Goal: Task Accomplishment & Management: Use online tool/utility

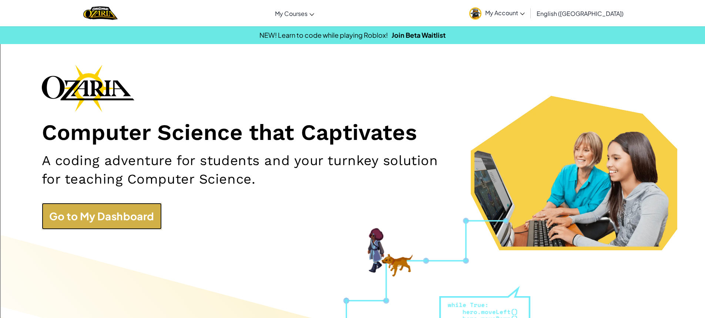
click at [115, 217] on link "Go to My Dashboard" at bounding box center [102, 216] width 120 height 27
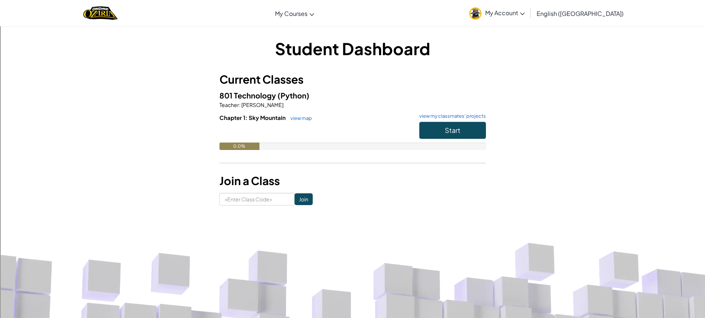
click at [525, 13] on span "My Account" at bounding box center [505, 13] width 40 height 8
click at [528, 17] on link "My Account" at bounding box center [496, 12] width 63 height 23
click at [446, 126] on span "Start" at bounding box center [453, 130] width 16 height 9
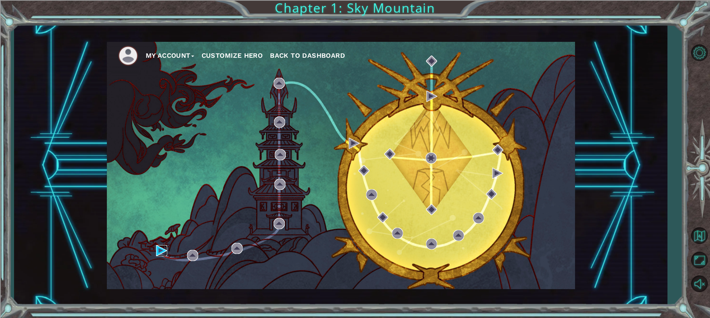
click at [164, 245] on img at bounding box center [161, 250] width 11 height 11
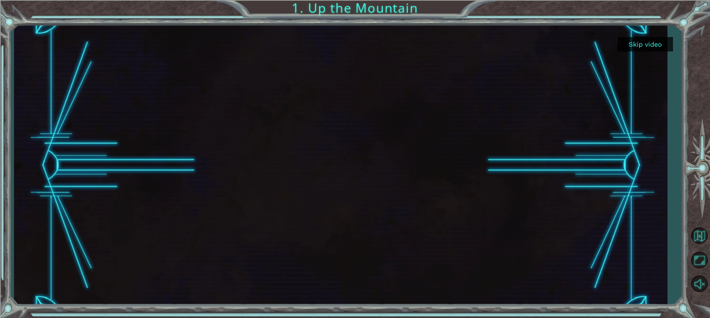
click at [625, 44] on button "Skip video" at bounding box center [645, 44] width 55 height 14
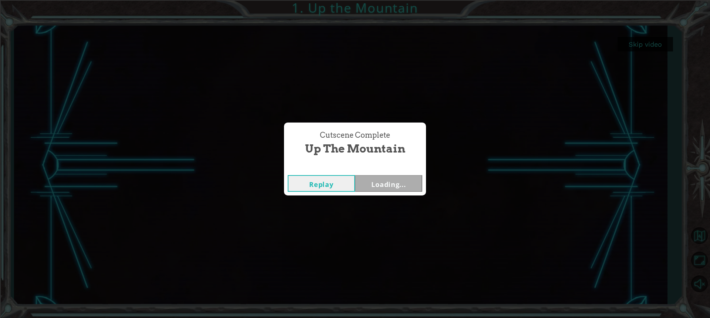
click at [630, 47] on div "Cutscene Complete Up the Mountain Replay Loading..." at bounding box center [355, 159] width 710 height 318
click at [369, 179] on button "Next" at bounding box center [388, 183] width 67 height 17
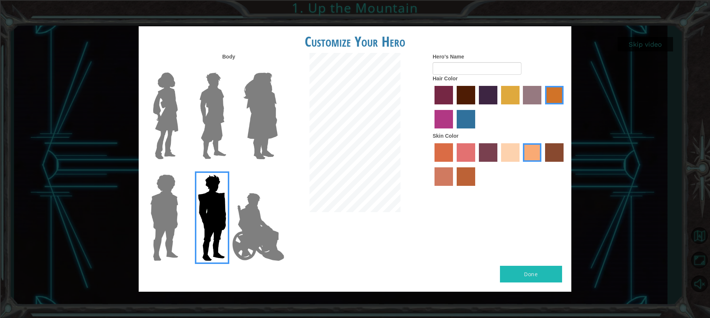
click at [251, 203] on img at bounding box center [258, 227] width 58 height 74
click at [277, 169] on input "Hero Jamie" at bounding box center [277, 169] width 0 height 0
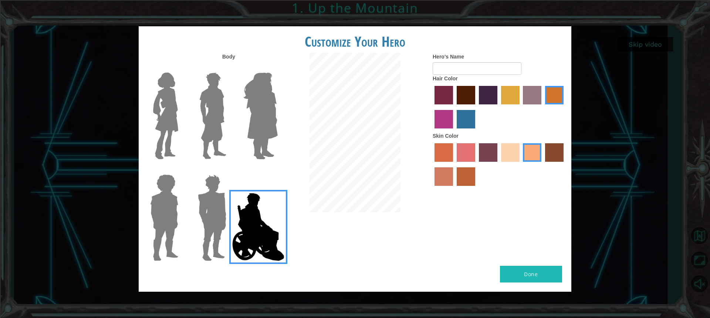
click at [263, 132] on img at bounding box center [260, 116] width 40 height 92
click at [277, 68] on input "Hero Amethyst" at bounding box center [277, 68] width 0 height 0
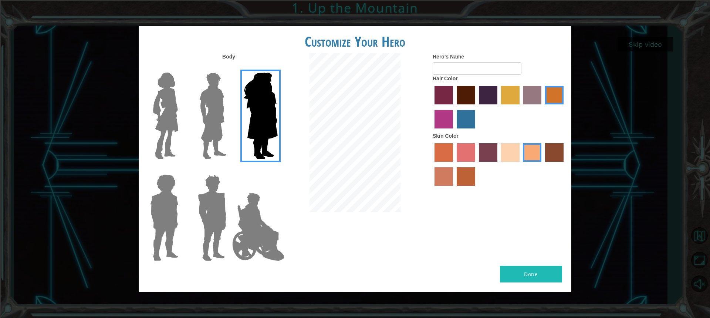
click at [179, 115] on img at bounding box center [165, 116] width 31 height 92
click at [181, 68] on input "Hero Connie" at bounding box center [181, 68] width 0 height 0
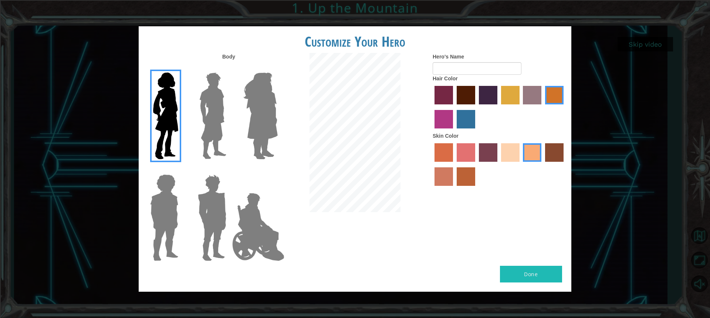
click at [263, 108] on img at bounding box center [260, 116] width 40 height 92
click at [277, 68] on input "Hero Amethyst" at bounding box center [277, 68] width 0 height 0
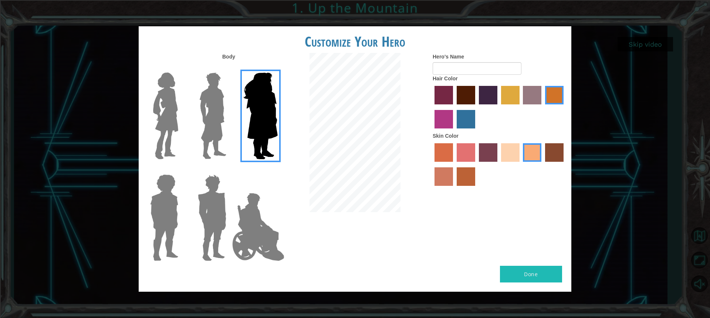
click at [152, 120] on img at bounding box center [165, 116] width 31 height 92
click at [181, 68] on input "Hero Connie" at bounding box center [181, 68] width 0 height 0
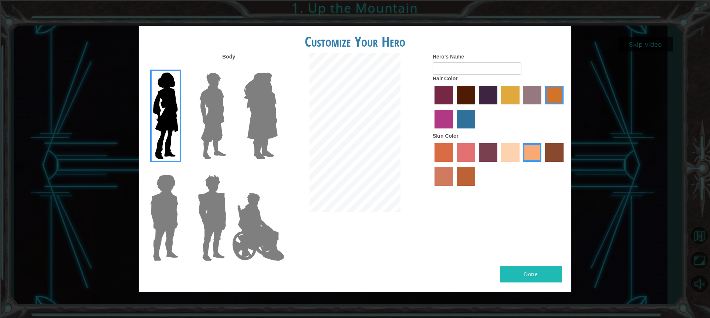
click at [464, 86] on label "maroon hair color" at bounding box center [466, 95] width 18 height 18
click at [454, 107] on input "maroon hair color" at bounding box center [454, 107] width 0 height 0
click at [445, 100] on label "paprika hair color" at bounding box center [444, 95] width 18 height 18
click at [432, 107] on input "paprika hair color" at bounding box center [432, 107] width 0 height 0
click at [456, 97] on div at bounding box center [499, 108] width 133 height 48
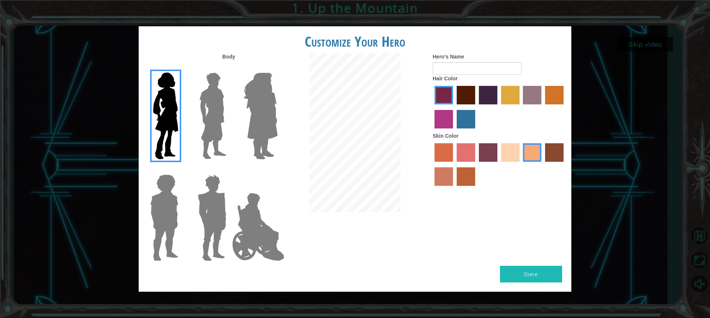
drag, startPoint x: 476, startPoint y: 95, endPoint x: 460, endPoint y: 101, distance: 16.4
click at [460, 101] on div at bounding box center [499, 108] width 133 height 48
click at [464, 95] on label "maroon hair color" at bounding box center [466, 95] width 18 height 18
click at [454, 107] on input "maroon hair color" at bounding box center [454, 107] width 0 height 0
click at [476, 93] on div at bounding box center [499, 108] width 133 height 48
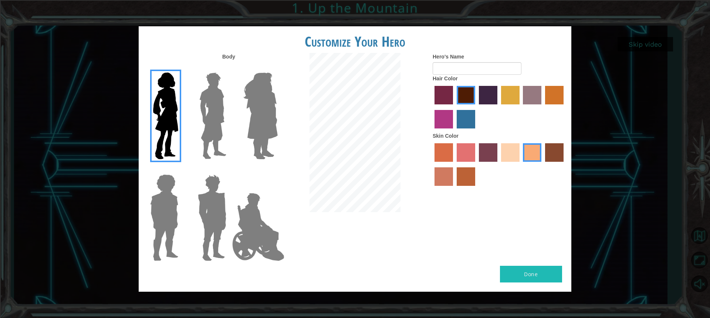
click at [488, 90] on label "hot purple hair color" at bounding box center [488, 95] width 18 height 18
click at [476, 107] on input "hot purple hair color" at bounding box center [476, 107] width 0 height 0
click at [500, 88] on div at bounding box center [499, 108] width 133 height 48
click at [508, 89] on label "tulip tree hair color" at bounding box center [510, 95] width 18 height 18
click at [499, 107] on input "tulip tree hair color" at bounding box center [499, 107] width 0 height 0
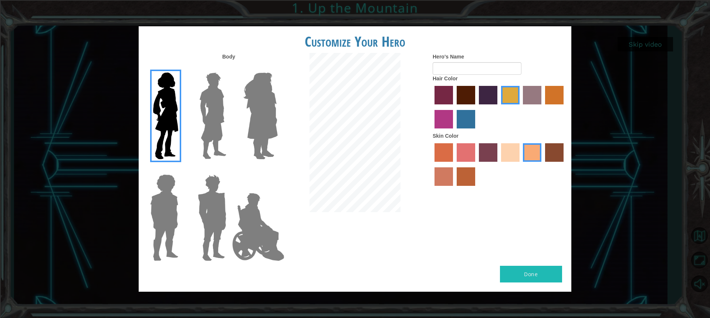
click at [522, 93] on div at bounding box center [499, 108] width 133 height 48
click at [479, 98] on label "hot purple hair color" at bounding box center [488, 95] width 18 height 18
click at [476, 107] on input "hot purple hair color" at bounding box center [476, 107] width 0 height 0
click at [463, 94] on label "maroon hair color" at bounding box center [466, 95] width 18 height 18
click at [454, 107] on input "maroon hair color" at bounding box center [454, 107] width 0 height 0
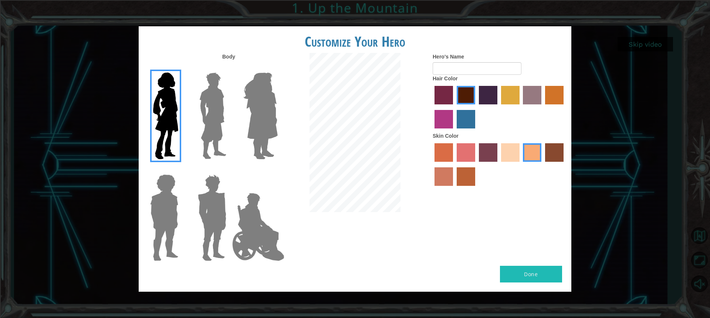
click at [441, 158] on label "sorbus skin color" at bounding box center [444, 152] width 18 height 18
click at [432, 164] on input "sorbus skin color" at bounding box center [432, 164] width 0 height 0
drag, startPoint x: 458, startPoint y: 156, endPoint x: 463, endPoint y: 149, distance: 8.7
click at [463, 149] on label "froly skin color" at bounding box center [466, 152] width 18 height 18
click at [454, 164] on input "froly skin color" at bounding box center [454, 164] width 0 height 0
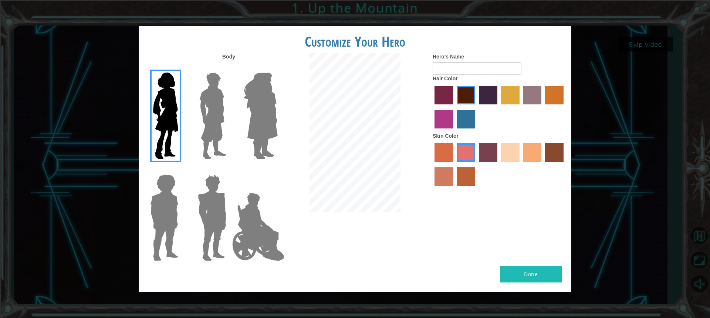
click at [469, 151] on label "froly skin color" at bounding box center [466, 152] width 18 height 18
click at [454, 164] on input "froly skin color" at bounding box center [454, 164] width 0 height 0
click at [483, 152] on label "tosca skin color" at bounding box center [488, 152] width 18 height 18
click at [476, 164] on input "tosca skin color" at bounding box center [476, 164] width 0 height 0
click at [503, 153] on label "sandy beach skin color" at bounding box center [510, 152] width 18 height 18
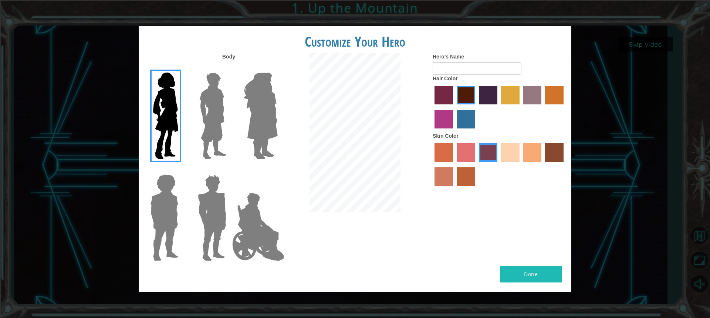
click at [499, 164] on input "sandy beach skin color" at bounding box center [499, 164] width 0 height 0
click at [536, 270] on button "Done" at bounding box center [531, 274] width 62 height 17
type input "arianna"
click at [532, 274] on button "Done" at bounding box center [531, 274] width 62 height 17
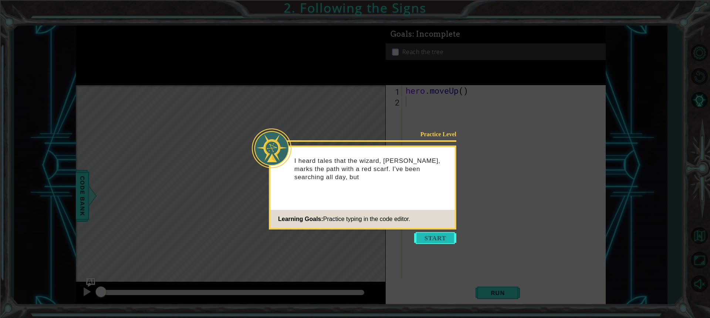
click at [418, 234] on button "Start" at bounding box center [435, 238] width 42 height 12
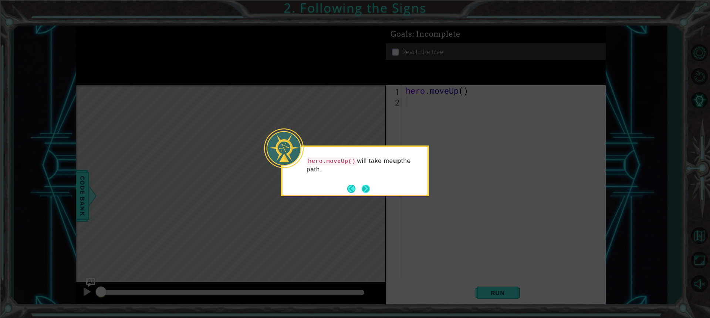
click at [366, 189] on button "Next" at bounding box center [366, 189] width 8 height 8
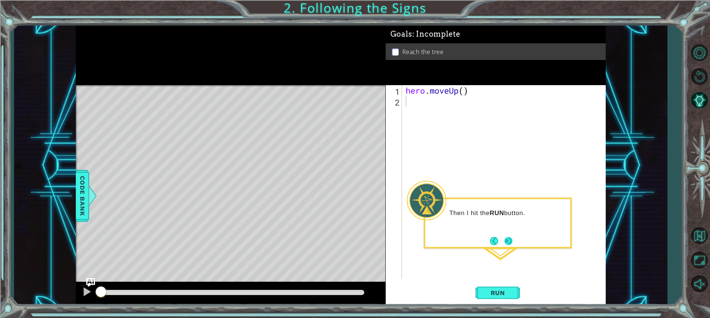
click at [507, 236] on footer at bounding box center [501, 240] width 23 height 11
click at [494, 296] on button "Run" at bounding box center [498, 293] width 44 height 22
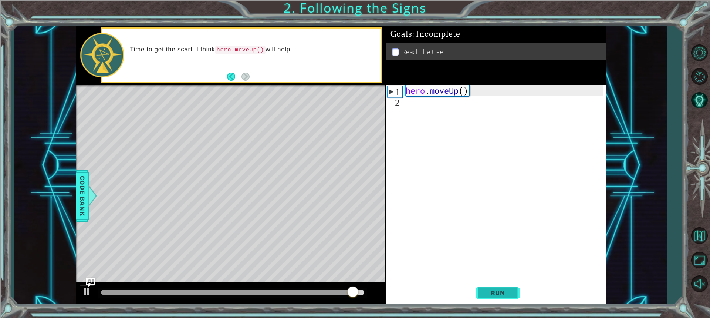
click at [503, 293] on span "Run" at bounding box center [497, 292] width 29 height 7
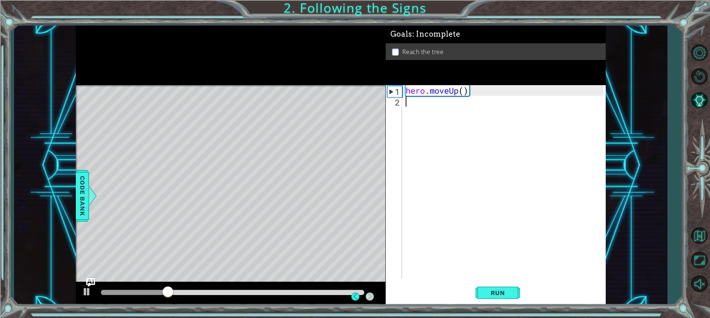
click at [459, 119] on div "hero . moveUp ( )" at bounding box center [505, 192] width 203 height 215
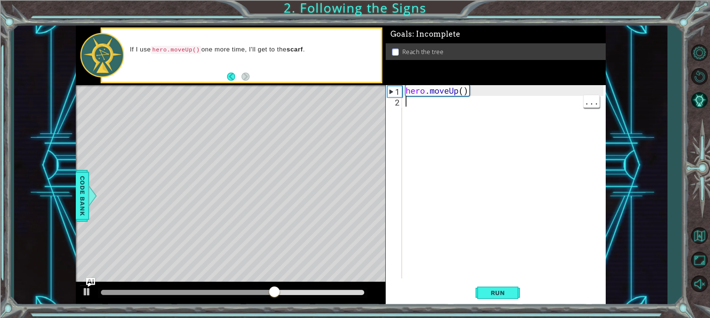
type textarea "h"
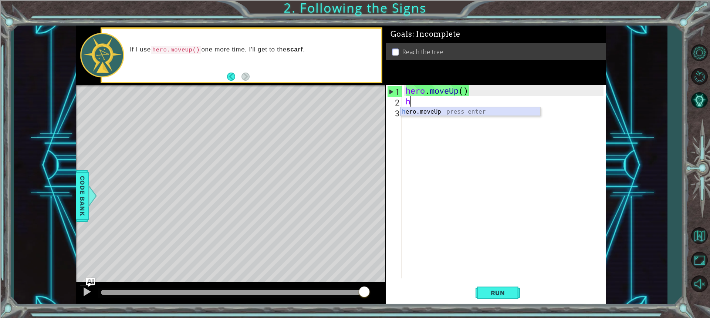
click at [428, 110] on div "h ero.moveUp press enter" at bounding box center [471, 120] width 140 height 27
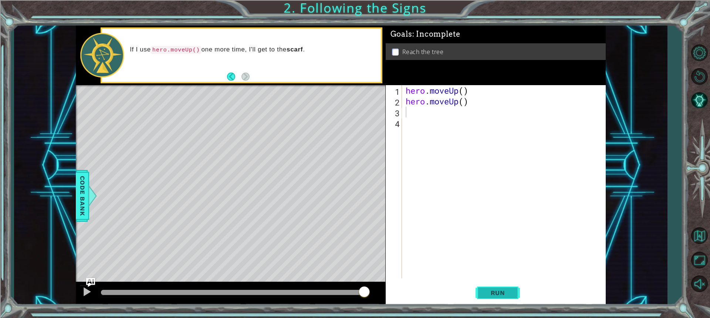
click at [512, 294] on span "Run" at bounding box center [497, 292] width 29 height 7
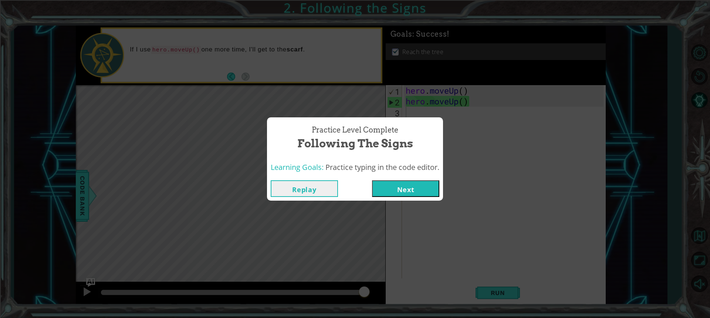
click at [421, 181] on button "Next" at bounding box center [405, 188] width 67 height 17
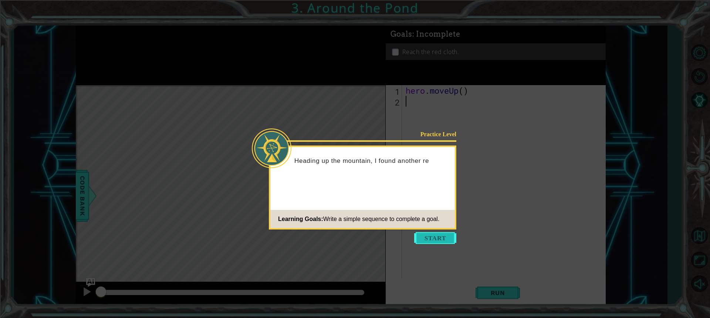
click at [415, 236] on button "Start" at bounding box center [435, 238] width 42 height 12
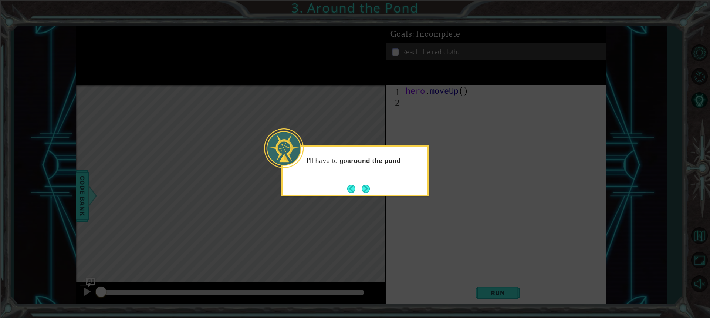
click at [363, 178] on div "I'll have to go around the pond" at bounding box center [355, 164] width 145 height 29
click at [367, 191] on button "Next" at bounding box center [366, 189] width 8 height 8
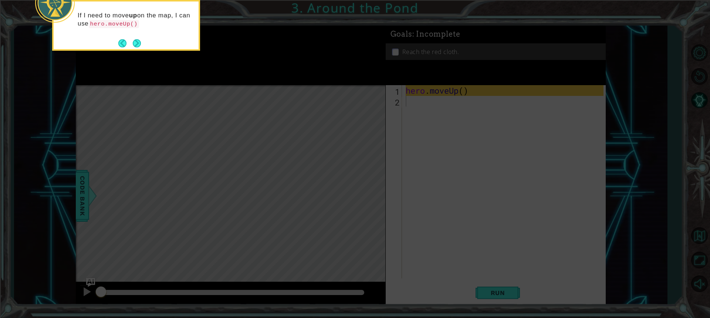
click at [137, 36] on div "If I need to move up on the map, I can use hero.moveUp()" at bounding box center [126, 23] width 145 height 38
click at [136, 40] on button "Next" at bounding box center [137, 43] width 8 height 8
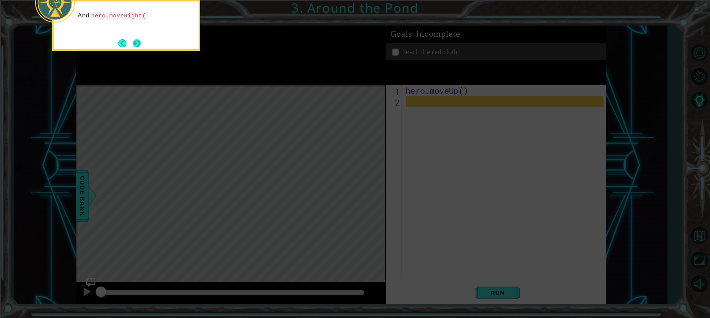
click at [135, 45] on button "Next" at bounding box center [137, 43] width 8 height 8
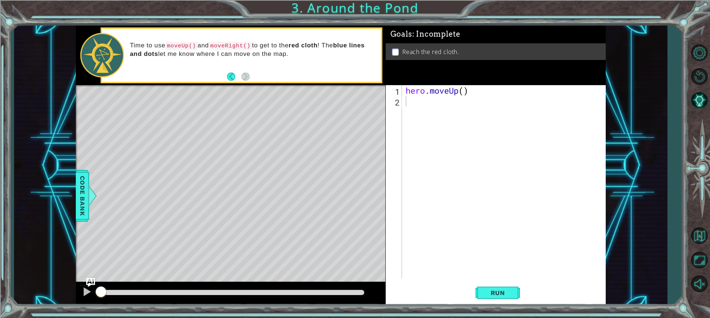
drag, startPoint x: 232, startPoint y: 78, endPoint x: 244, endPoint y: 70, distance: 15.4
click at [232, 77] on button "Back" at bounding box center [234, 77] width 14 height 8
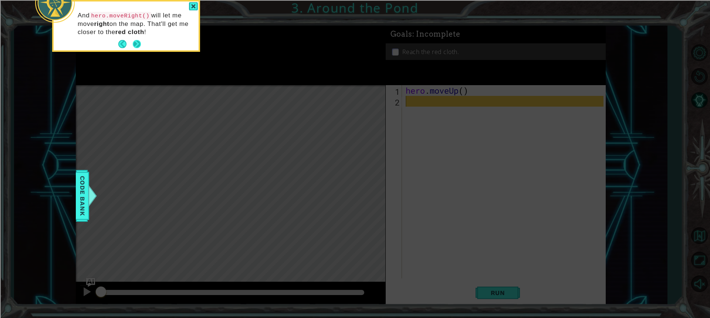
click at [134, 44] on button "Next" at bounding box center [137, 44] width 8 height 8
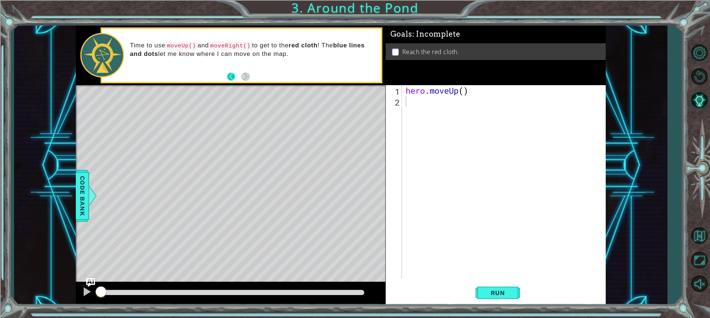
click at [229, 73] on button "Back" at bounding box center [234, 77] width 14 height 8
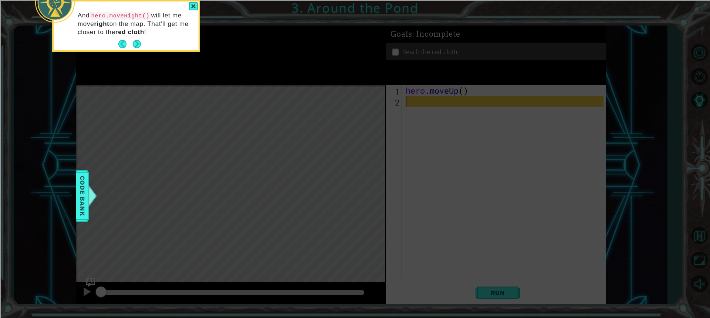
click at [144, 35] on p "And hero.moveRight() will let me move right on the map. That'll get me closer t…" at bounding box center [136, 23] width 116 height 25
click at [76, 194] on div "Code Bank" at bounding box center [82, 196] width 13 height 52
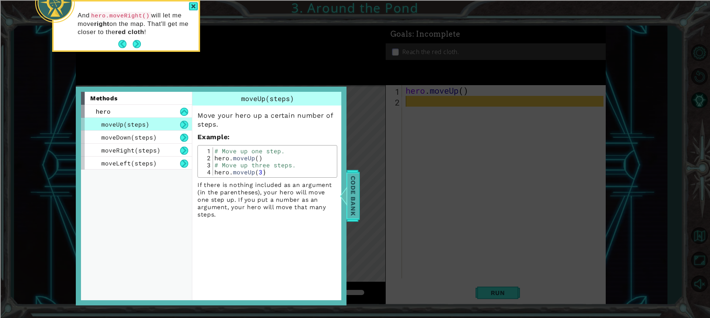
click at [352, 201] on span "Code Bank" at bounding box center [353, 195] width 12 height 45
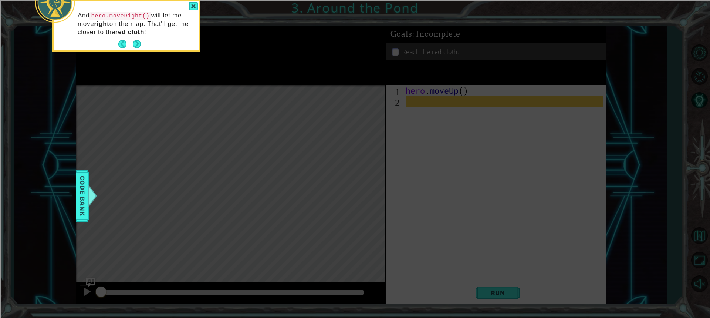
click at [408, 97] on icon at bounding box center [355, 159] width 710 height 318
click at [193, 6] on div at bounding box center [193, 6] width 9 height 9
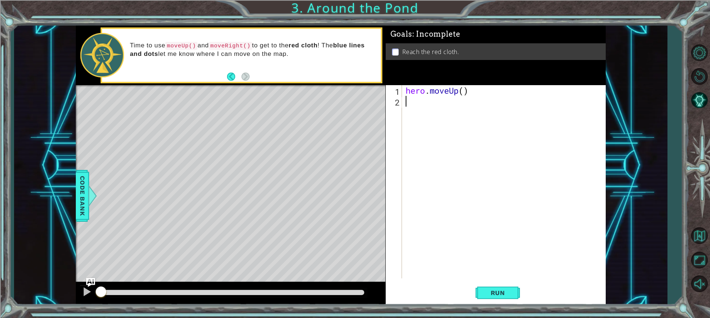
type textarea "i"
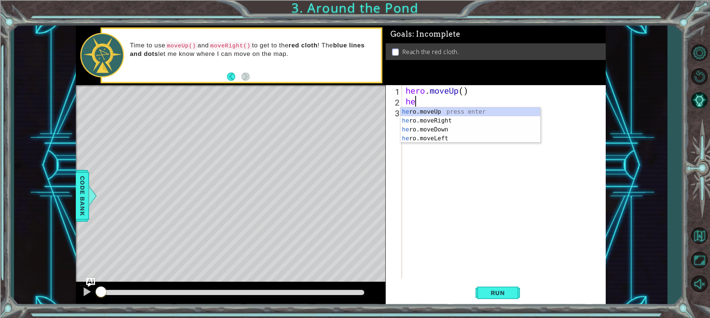
type textarea "her"
click at [422, 111] on div "her o.moveUp press enter her o.moveRight press enter her o.moveDown press enter…" at bounding box center [471, 133] width 140 height 53
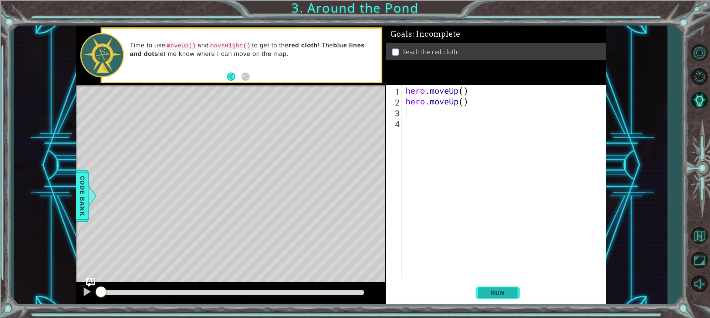
click at [490, 295] on span "Run" at bounding box center [497, 292] width 29 height 7
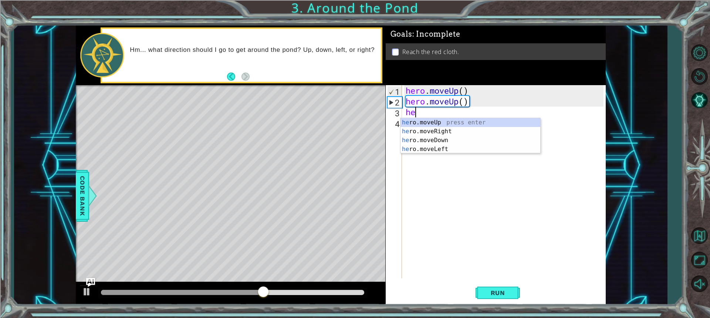
type textarea "her"
click at [448, 130] on div "her o.moveUp press enter her o.moveRight press enter her o.moveDown press enter…" at bounding box center [471, 144] width 140 height 53
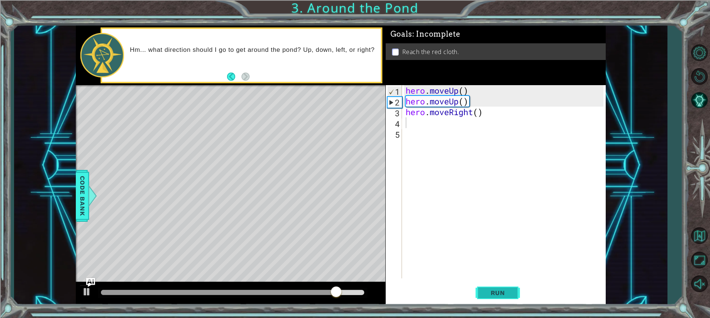
click at [488, 289] on span "Run" at bounding box center [497, 292] width 29 height 7
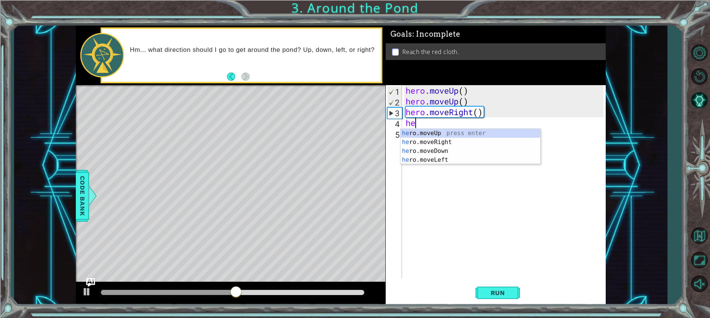
type textarea "her"
click at [439, 133] on div "her o.moveUp press enter her o.moveRight press enter her o.moveDown press enter…" at bounding box center [471, 155] width 140 height 53
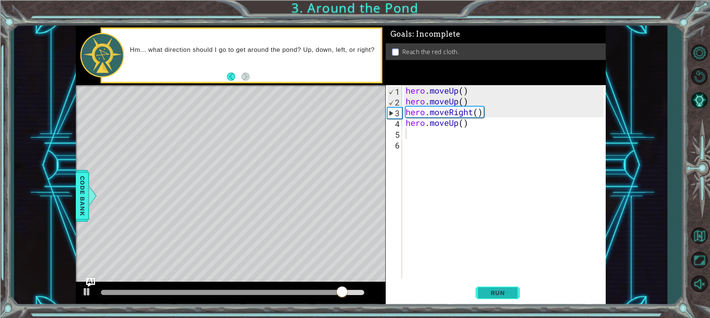
click at [495, 289] on span "Run" at bounding box center [497, 292] width 29 height 7
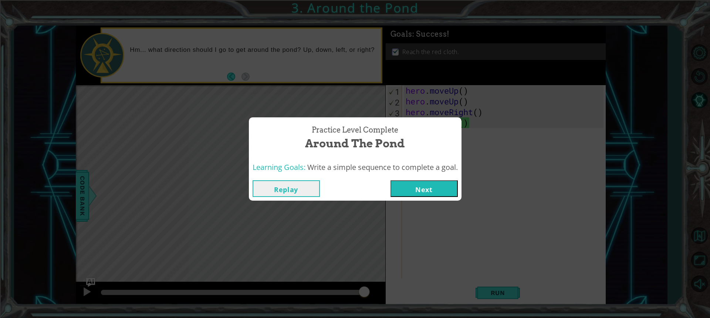
click at [433, 186] on button "Next" at bounding box center [424, 188] width 67 height 17
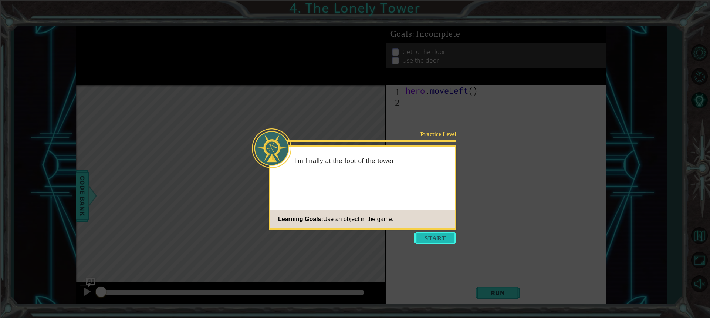
drag, startPoint x: 448, startPoint y: 229, endPoint x: 445, endPoint y: 238, distance: 9.7
click at [448, 229] on div "Practice Level I'm finally at the foot of the tower Learning Goals: Use an obje…" at bounding box center [363, 187] width 188 height 84
click at [444, 232] on button "Start" at bounding box center [435, 238] width 42 height 12
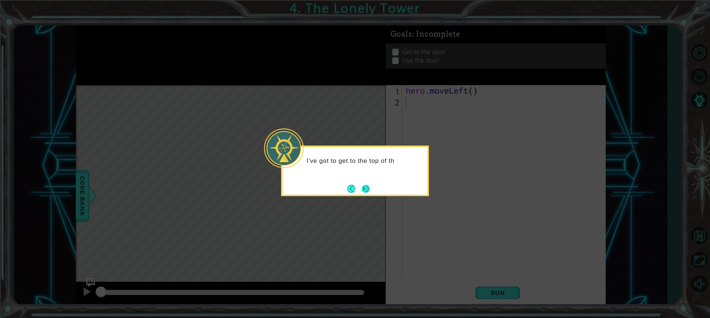
click at [362, 187] on button "Next" at bounding box center [366, 189] width 8 height 8
click at [359, 185] on button "Back" at bounding box center [354, 189] width 14 height 8
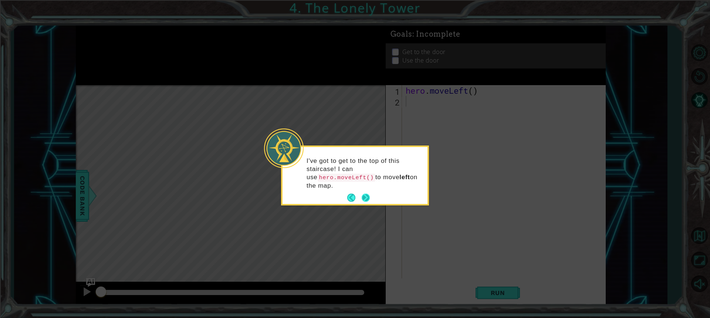
click at [365, 193] on button "Next" at bounding box center [366, 197] width 8 height 8
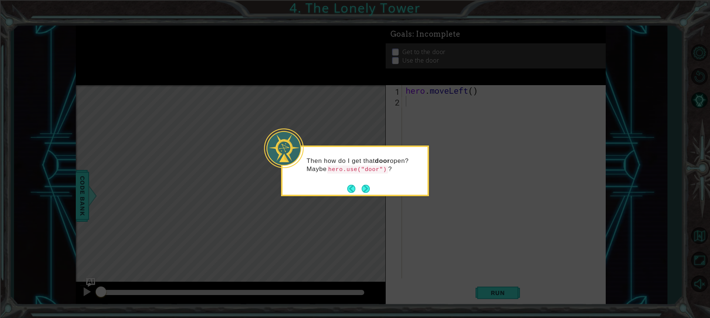
click at [371, 198] on icon at bounding box center [355, 159] width 710 height 318
click at [367, 189] on button "Next" at bounding box center [366, 189] width 8 height 8
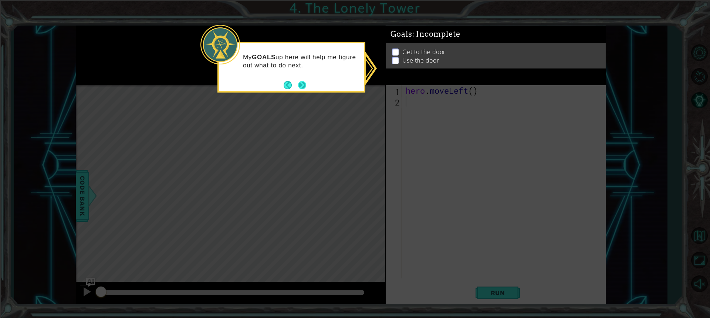
click at [304, 85] on button "Next" at bounding box center [302, 85] width 8 height 8
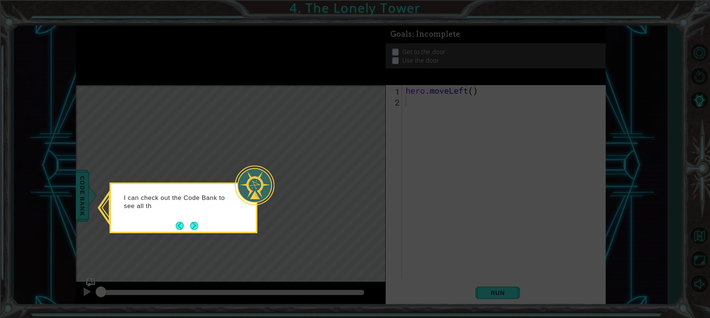
drag, startPoint x: 196, startPoint y: 228, endPoint x: 196, endPoint y: 219, distance: 8.5
click at [196, 226] on button "Next" at bounding box center [194, 226] width 8 height 8
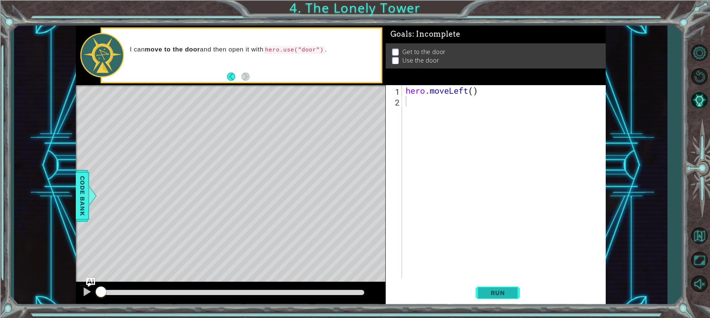
click at [493, 298] on button "Run" at bounding box center [498, 293] width 44 height 22
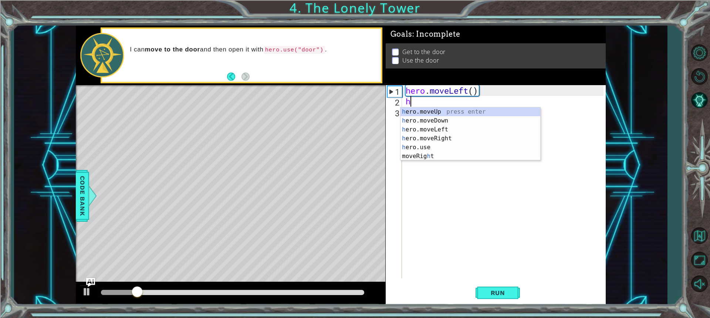
type textarea "he"
click at [422, 112] on div "he ro.moveUp press enter he ro.moveDown press enter he ro.moveLeft press enter …" at bounding box center [471, 138] width 140 height 62
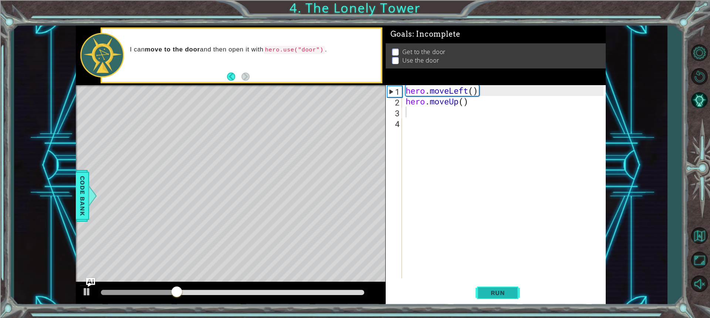
click at [483, 288] on button "Run" at bounding box center [498, 293] width 44 height 22
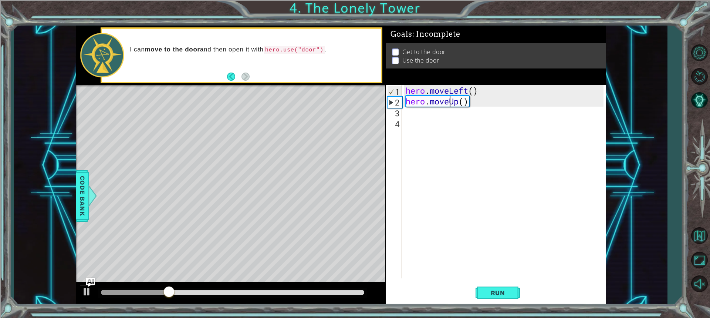
click at [451, 104] on div "hero . moveLeft ( ) hero . moveUp ( )" at bounding box center [505, 192] width 203 height 215
click at [457, 102] on div "hero . moveLeft ( ) hero . moveUp ( )" at bounding box center [505, 192] width 203 height 215
click at [449, 105] on div "hero . moveLeft ( ) hero . movp ( )" at bounding box center [505, 192] width 203 height 215
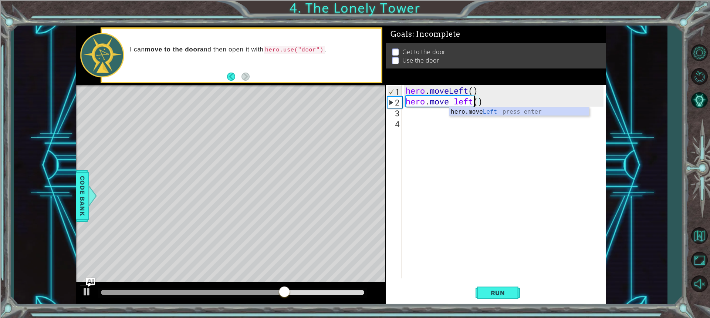
scroll to position [0, 3]
click at [502, 294] on span "Run" at bounding box center [497, 292] width 29 height 7
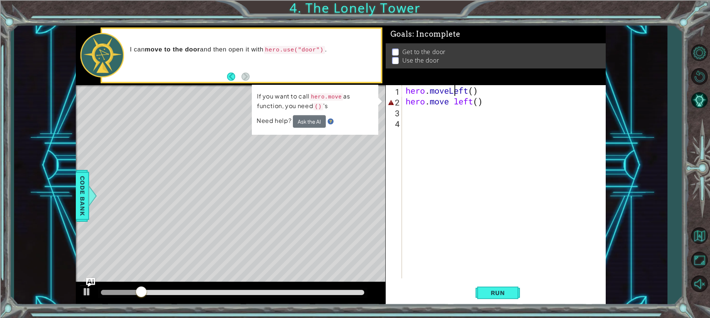
drag, startPoint x: 456, startPoint y: 95, endPoint x: 479, endPoint y: 124, distance: 36.3
click at [459, 101] on div "hero . moveLeft ( ) hero . move left ( )" at bounding box center [505, 192] width 203 height 215
click at [482, 99] on div "hero . moveLeft ( ) hero . move left ( )" at bounding box center [505, 192] width 203 height 215
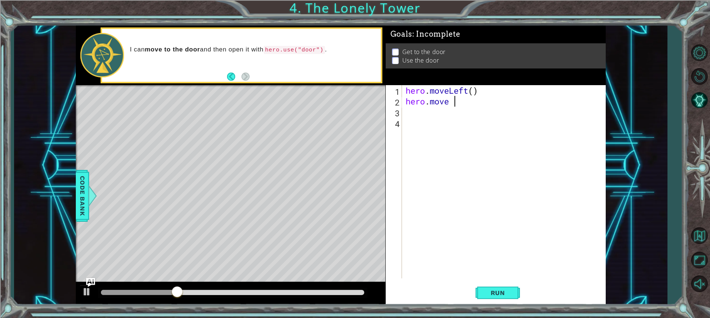
scroll to position [0, 0]
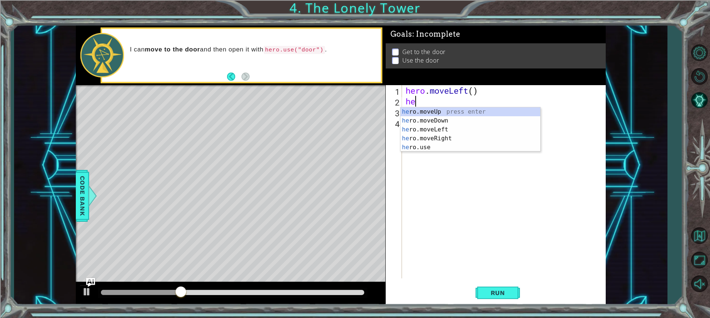
type textarea "h"
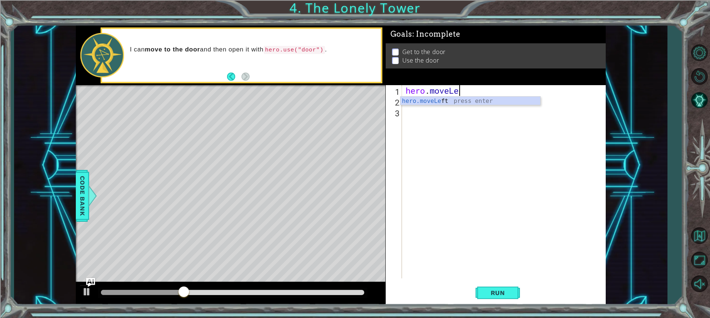
type textarea "hero.mov"
click at [421, 94] on div "hero . mov" at bounding box center [505, 192] width 203 height 215
click at [441, 92] on div "hero . mov" at bounding box center [505, 192] width 203 height 215
click at [449, 98] on div "hero . mov" at bounding box center [505, 192] width 203 height 215
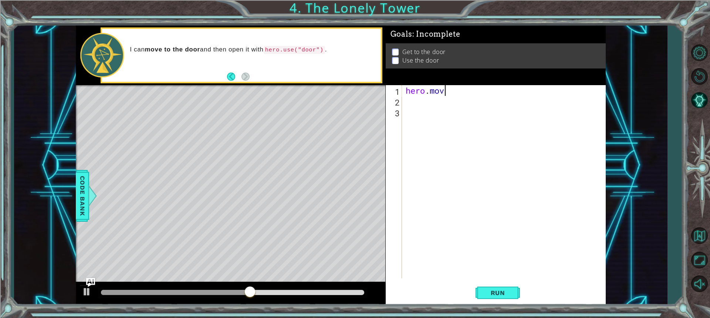
click at [446, 92] on div "hero . mov" at bounding box center [505, 192] width 203 height 215
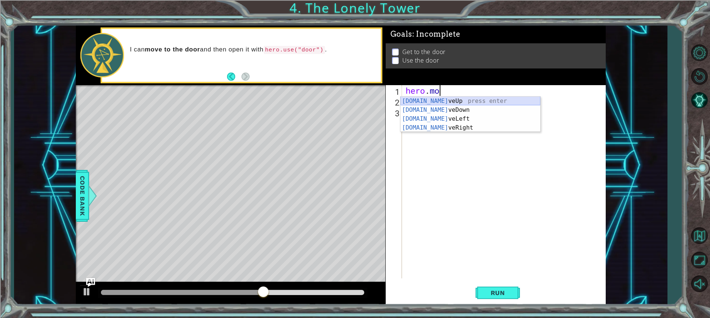
type textarea "he"
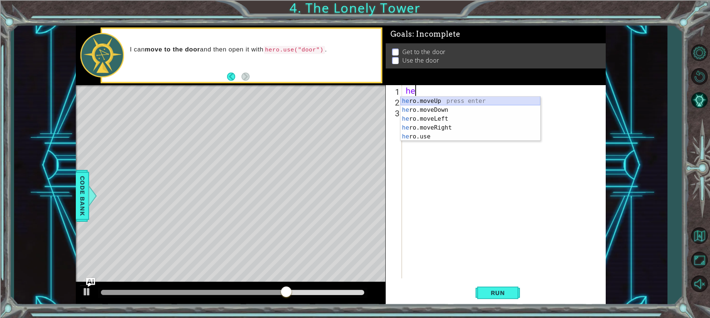
click at [429, 98] on div "he ro.moveUp press enter he ro.moveDown press enter he ro.moveLeft press enter …" at bounding box center [471, 128] width 140 height 62
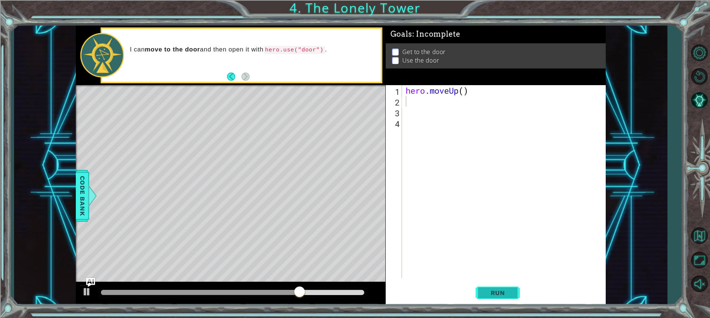
click at [493, 291] on span "Run" at bounding box center [497, 292] width 29 height 7
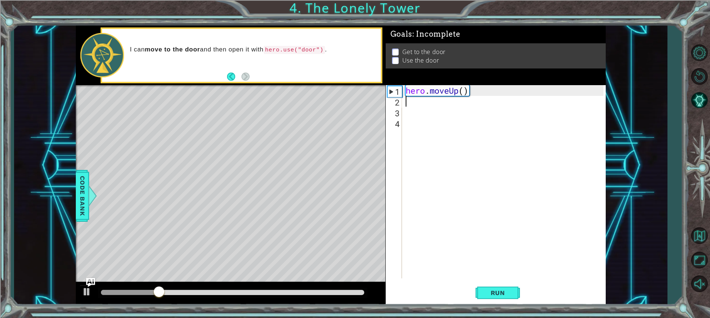
click at [471, 92] on div "hero . moveUp ( )" at bounding box center [505, 192] width 203 height 215
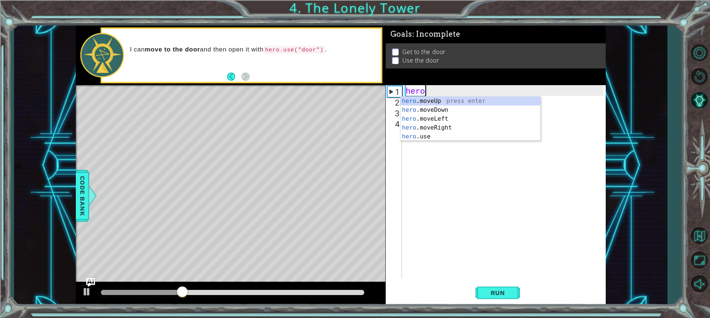
type textarea "h"
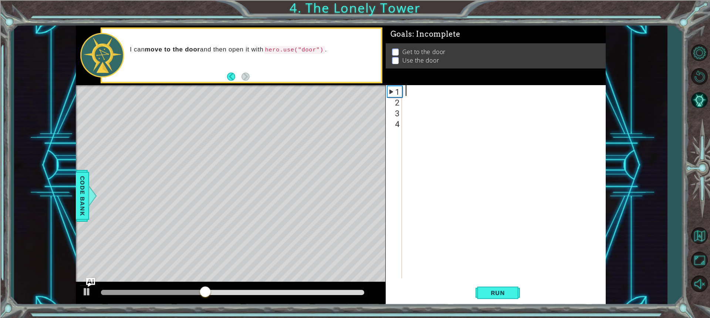
type textarea "h"
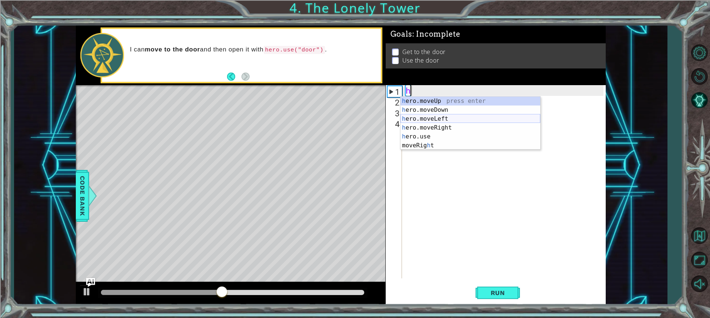
click at [440, 119] on div "h ero.moveUp press enter h ero.moveDown press enter h ero.moveLeft press enter …" at bounding box center [471, 132] width 140 height 71
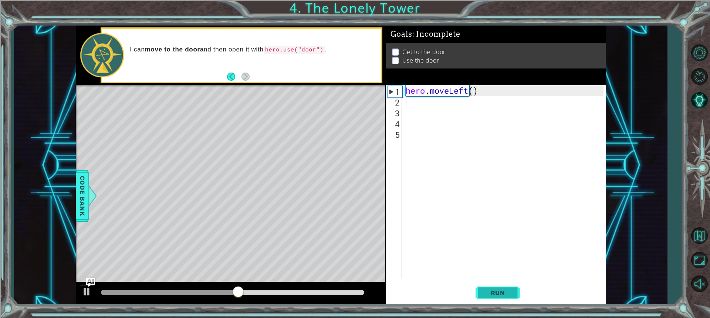
click at [505, 293] on span "Run" at bounding box center [497, 292] width 29 height 7
type textarea "h"
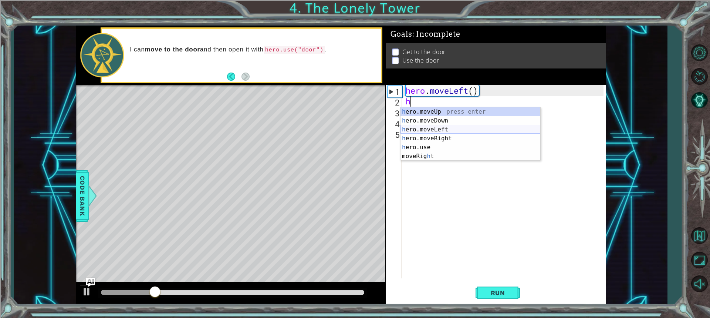
click at [446, 130] on div "h ero.moveUp press enter h ero.moveDown press enter h ero.moveLeft press enter …" at bounding box center [471, 142] width 140 height 71
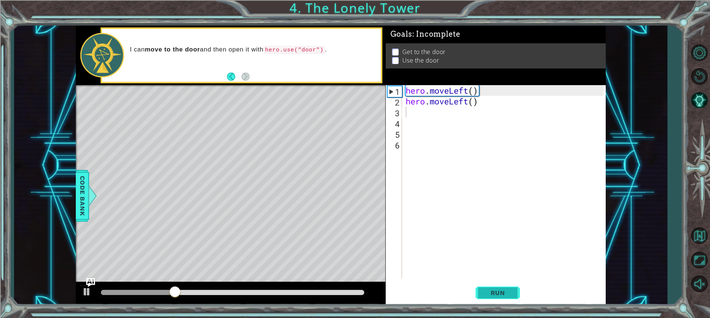
click at [488, 288] on button "Run" at bounding box center [498, 293] width 44 height 22
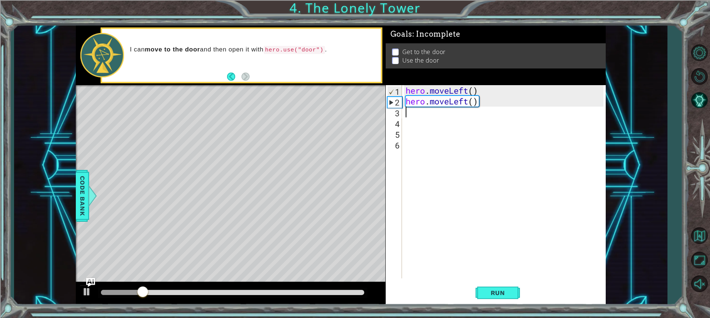
type textarea "h"
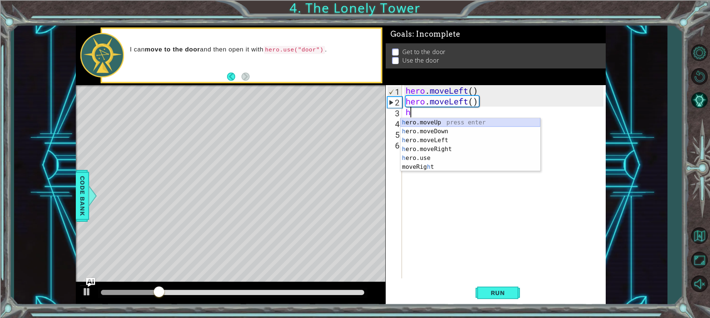
click at [469, 121] on div "h ero.moveUp press enter h ero.moveDown press enter h ero.moveLeft press enter …" at bounding box center [471, 153] width 140 height 71
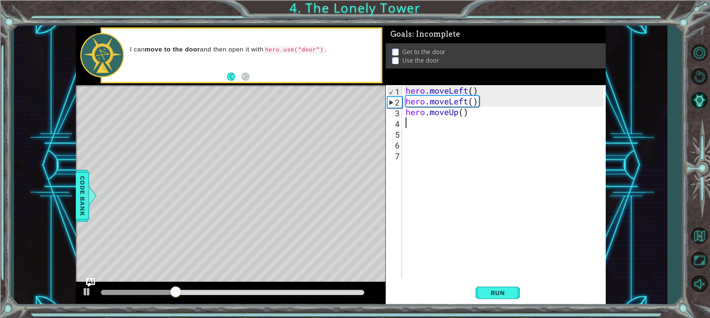
click at [490, 273] on div "hero . moveLeft ( ) hero . moveLeft ( ) hero . moveUp ( )" at bounding box center [505, 192] width 203 height 215
click at [491, 296] on span "Run" at bounding box center [497, 292] width 29 height 7
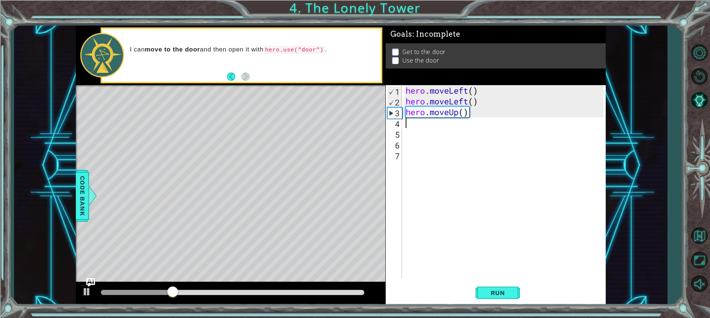
click at [414, 125] on div "hero . moveLeft ( ) hero . moveLeft ( ) hero . moveUp ( )" at bounding box center [505, 192] width 203 height 215
type textarea "h"
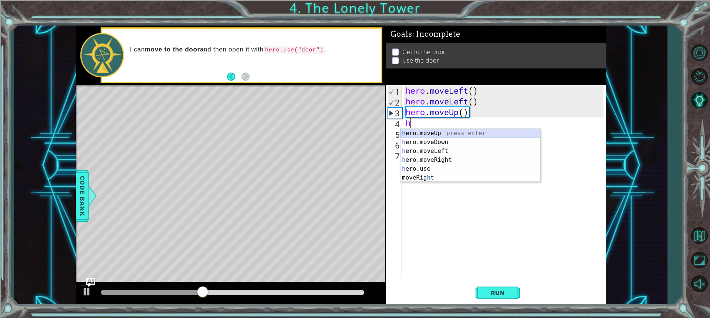
click at [427, 132] on div "h ero.moveUp press enter h ero.moveDown press enter h ero.moveLeft press enter …" at bounding box center [471, 164] width 140 height 71
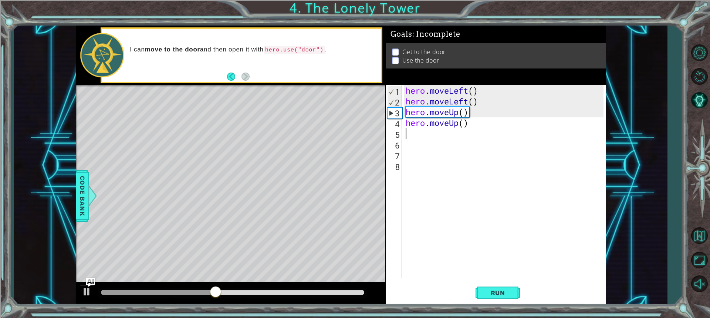
type textarea "h"
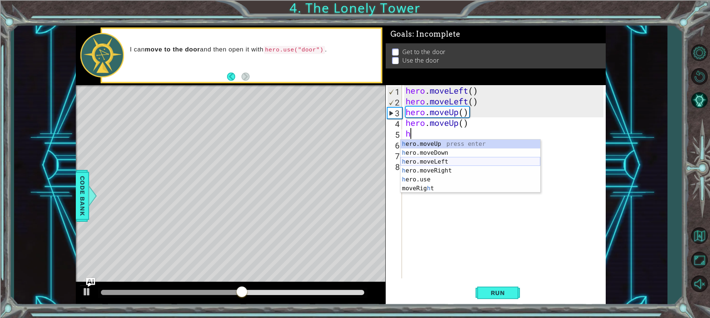
click at [424, 165] on div "h ero.moveUp press enter h ero.moveDown press enter h ero.moveLeft press enter …" at bounding box center [471, 174] width 140 height 71
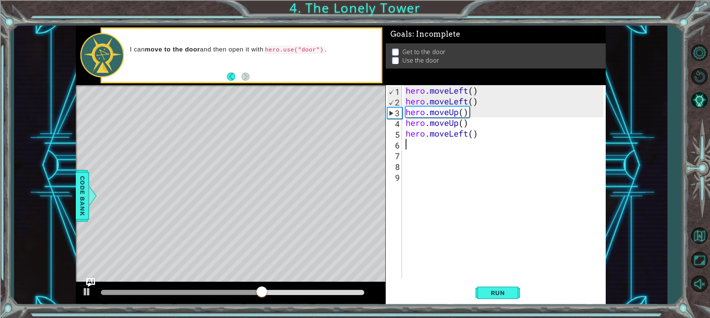
type textarea "h"
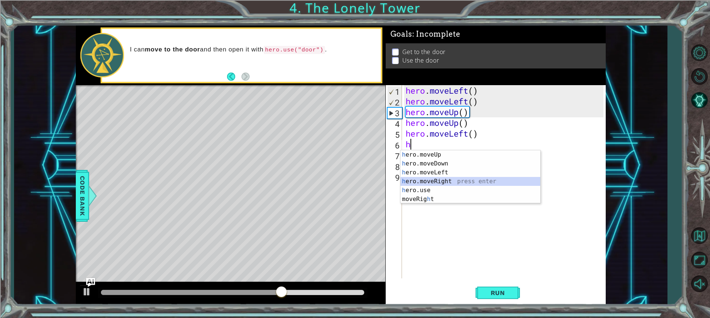
click at [435, 181] on div "h ero.moveUp press enter h ero.moveDown press enter h ero.moveLeft press enter …" at bounding box center [471, 185] width 140 height 71
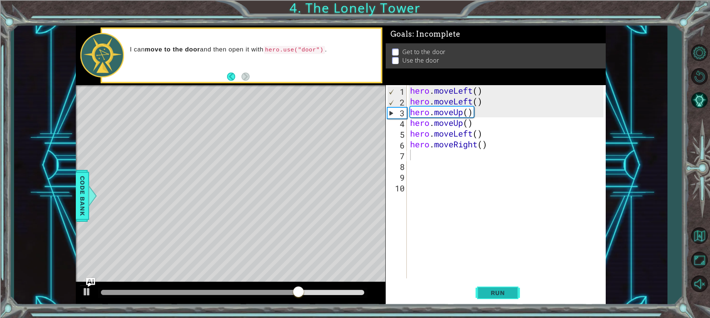
click at [486, 294] on span "Run" at bounding box center [497, 292] width 29 height 7
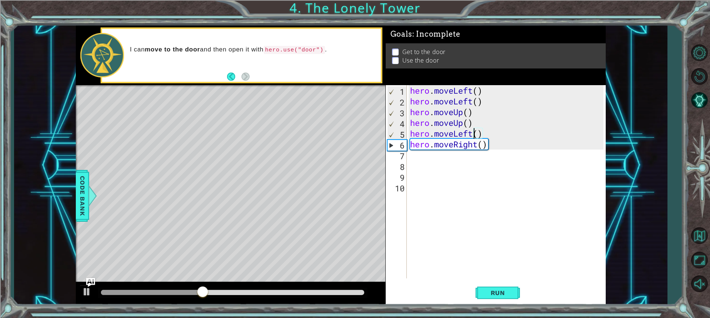
click at [473, 132] on div "hero . moveLeft ( ) hero . moveLeft ( ) hero . moveUp ( ) hero . moveUp ( ) her…" at bounding box center [508, 192] width 199 height 215
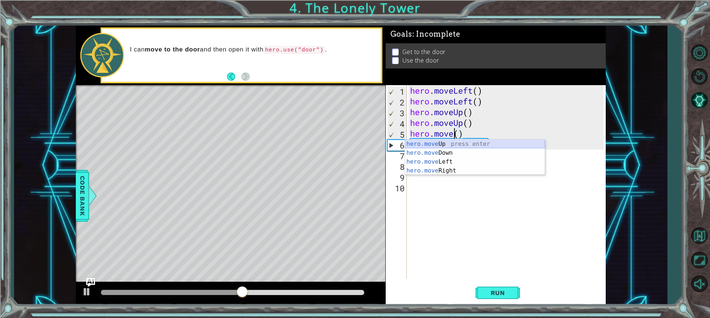
scroll to position [0, 2]
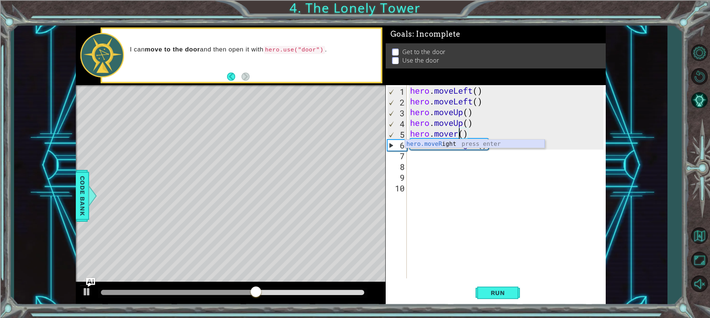
click at [436, 144] on div "hero.moveR ight press enter" at bounding box center [475, 152] width 140 height 27
type textarea "hero.moveRight"
click at [489, 288] on button "Run" at bounding box center [498, 293] width 44 height 22
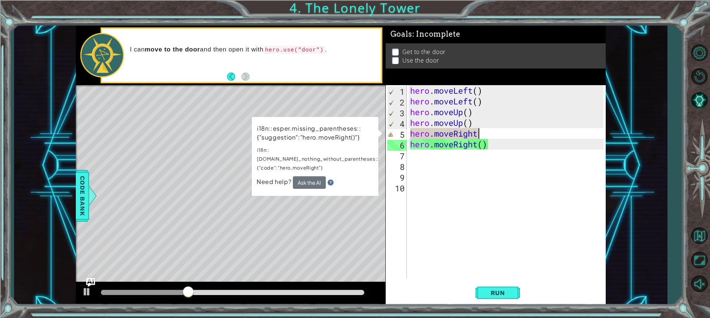
click at [355, 105] on div "Level Map" at bounding box center [247, 194] width 342 height 218
click at [436, 159] on div "hero . moveLeft ( ) hero . moveLeft ( ) hero . moveUp ( ) hero . moveUp ( ) her…" at bounding box center [508, 192] width 199 height 215
drag, startPoint x: 468, startPoint y: 134, endPoint x: 464, endPoint y: 134, distance: 4.1
click at [464, 134] on div "hero . moveLeft ( ) hero . moveLeft ( ) hero . moveUp ( ) hero . moveUp ( ) her…" at bounding box center [508, 192] width 199 height 215
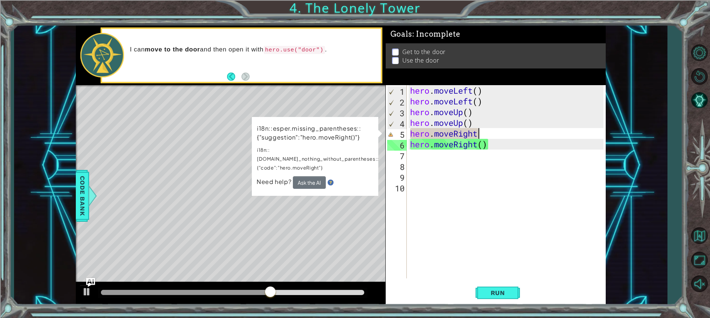
click at [482, 137] on div "hero . moveLeft ( ) hero . moveLeft ( ) hero . moveUp ( ) hero . moveUp ( ) her…" at bounding box center [508, 192] width 199 height 215
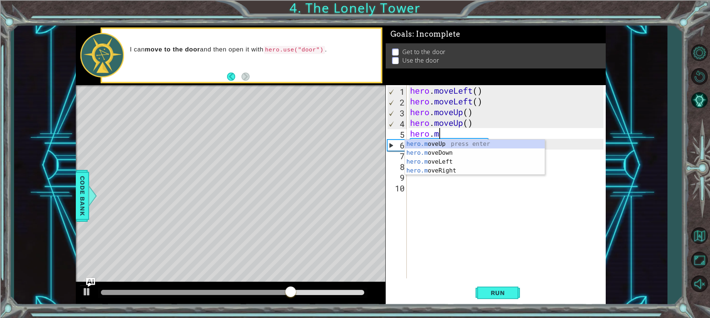
type textarea "hero.m"
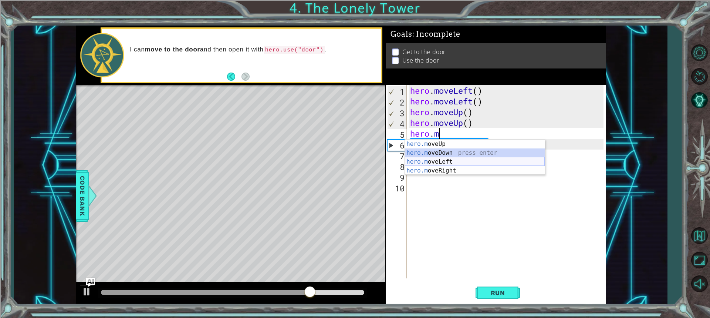
drag, startPoint x: 411, startPoint y: 153, endPoint x: 427, endPoint y: 173, distance: 25.9
click at [422, 168] on div "hero.m oveUp press enter hero.m oveDown press enter hero.m oveLeft press enter …" at bounding box center [475, 165] width 140 height 53
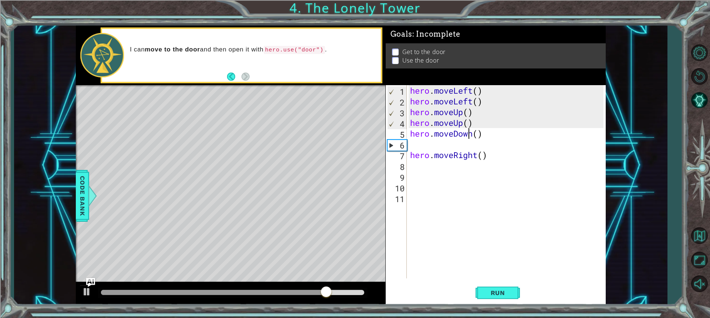
click at [468, 135] on div "hero . moveLeft ( ) hero . moveLeft ( ) hero . moveUp ( ) hero . moveUp ( ) her…" at bounding box center [508, 192] width 199 height 215
click at [478, 137] on div "hero . moveLeft ( ) hero . moveLeft ( ) hero . moveUp ( ) hero . moveUp ( ) her…" at bounding box center [508, 192] width 199 height 215
click at [468, 134] on div "hero . moveLeft ( ) hero . moveLeft ( ) hero . moveUp ( ) hero . moveUp ( ) her…" at bounding box center [508, 192] width 199 height 215
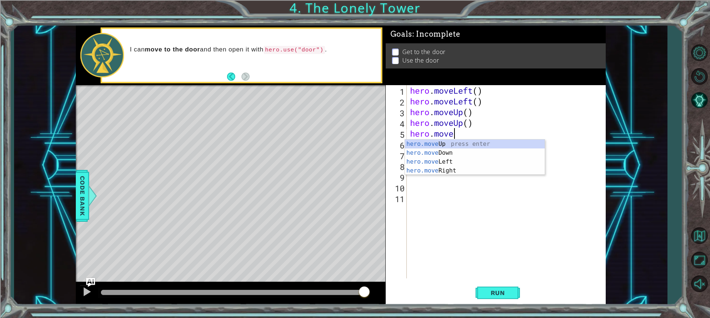
type textarea "hero.mov"
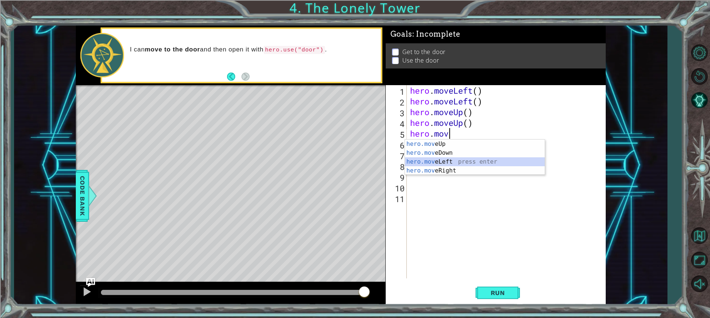
click at [442, 159] on div "hero.mov eUp press enter hero.mov eDown press enter hero.mov eLeft press enter …" at bounding box center [475, 165] width 140 height 53
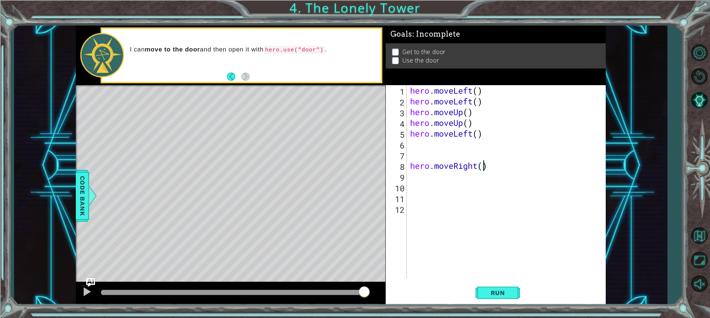
drag, startPoint x: 485, startPoint y: 169, endPoint x: 512, endPoint y: 179, distance: 28.8
click at [494, 172] on div "hero . moveLeft ( ) hero . moveLeft ( ) hero . moveUp ( ) hero . moveUp ( ) her…" at bounding box center [508, 192] width 199 height 215
type textarea "hero.moveRight()"
click at [497, 173] on div "hero . moveLeft ( ) hero . moveLeft ( ) hero . moveUp ( ) hero . moveUp ( ) her…" at bounding box center [506, 181] width 195 height 193
click at [494, 166] on div "hero . moveLeft ( ) hero . moveLeft ( ) hero . moveUp ( ) hero . moveUp ( ) her…" at bounding box center [508, 192] width 199 height 215
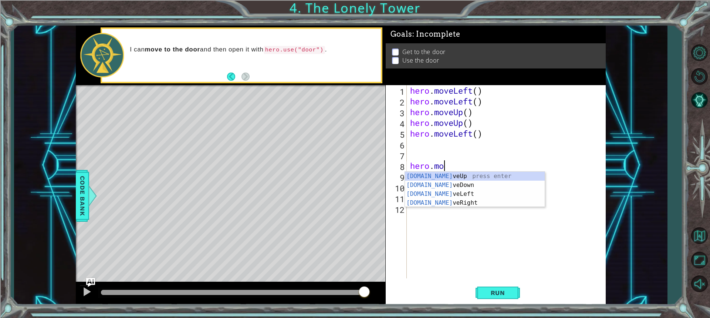
type textarea "h"
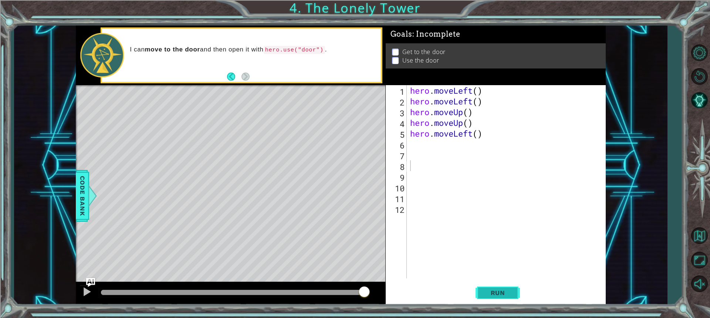
click at [492, 291] on span "Run" at bounding box center [497, 292] width 29 height 7
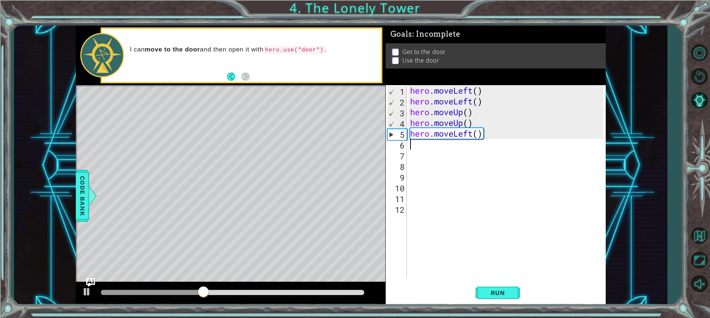
click at [418, 144] on div "hero . moveLeft ( ) hero . moveLeft ( ) hero . moveUp ( ) hero . moveUp ( ) her…" at bounding box center [508, 192] width 199 height 215
click at [484, 133] on div "hero . moveLeft ( ) hero . moveLeft ( ) hero . moveUp ( ) hero . moveUp ( ) her…" at bounding box center [508, 192] width 199 height 215
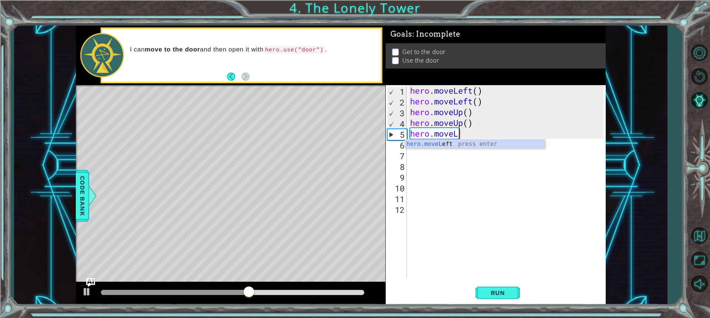
type textarea "hero.move"
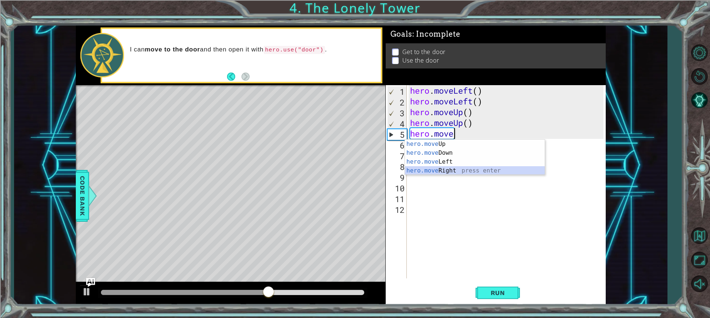
click at [429, 166] on div "hero.move Up press enter hero.move Down press enter hero.move Left press enter …" at bounding box center [475, 165] width 140 height 53
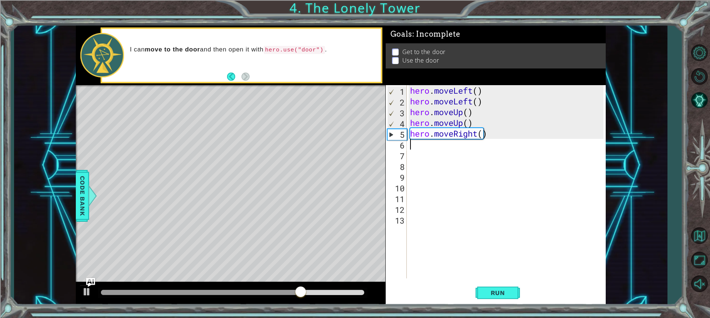
type textarea "h"
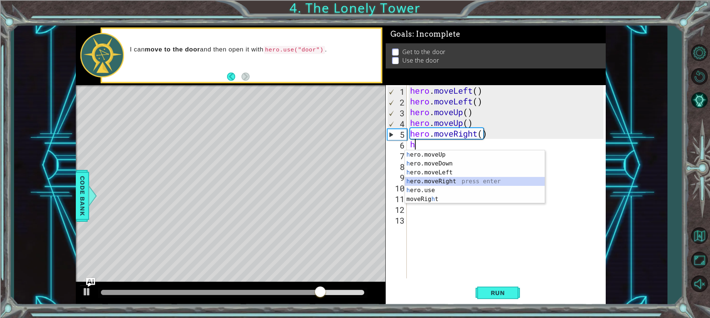
click at [435, 181] on div "h ero.moveUp press enter h ero.moveDown press enter h ero.moveLeft press enter …" at bounding box center [475, 185] width 140 height 71
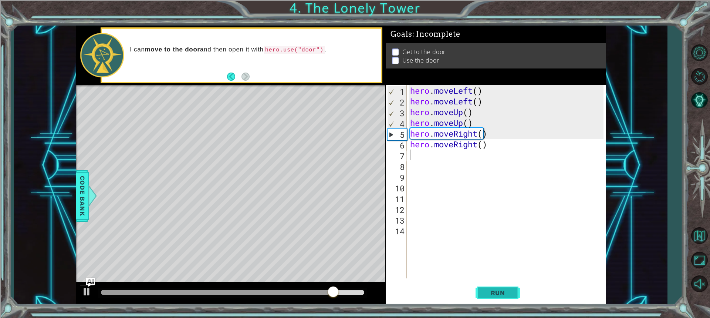
click at [490, 287] on button "Run" at bounding box center [498, 293] width 44 height 22
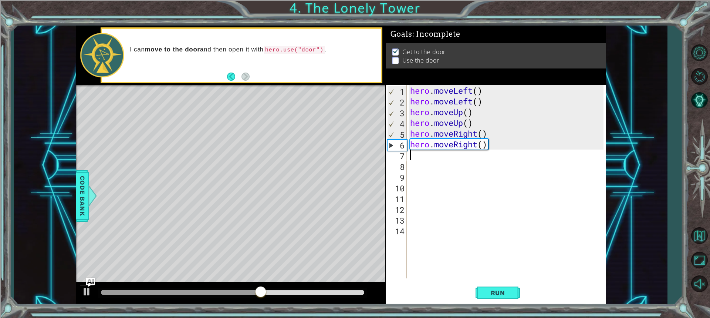
type textarea "m"
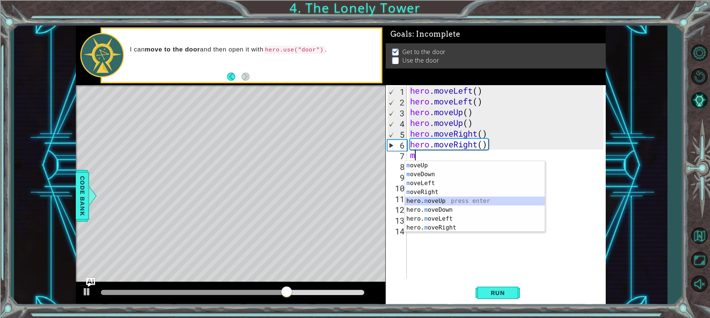
click at [438, 198] on div "m oveUp press enter m oveDown press enter m oveLeft press enter m oveRight pres…" at bounding box center [475, 205] width 140 height 89
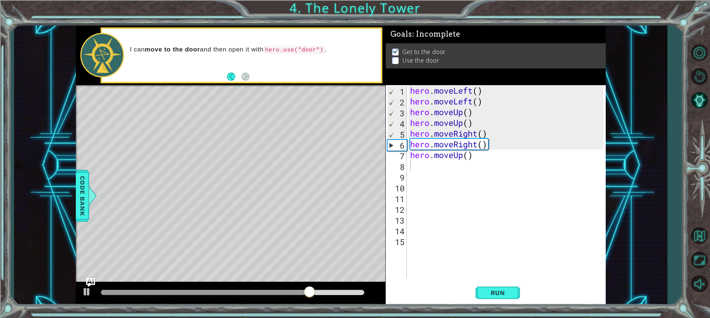
drag, startPoint x: 489, startPoint y: 294, endPoint x: 474, endPoint y: 289, distance: 15.6
click at [489, 293] on span "Run" at bounding box center [497, 292] width 29 height 7
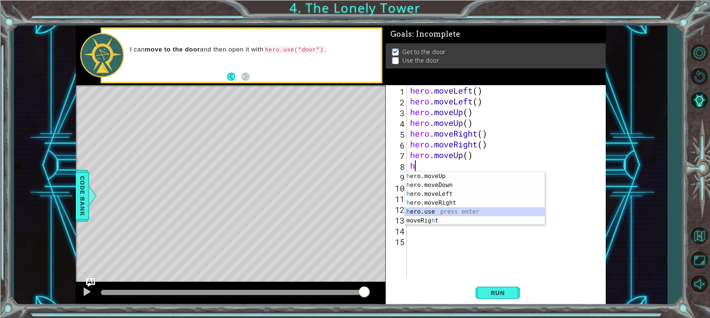
click at [439, 209] on div "h ero.moveUp press enter h ero.moveDown press enter h ero.moveLeft press enter …" at bounding box center [475, 207] width 140 height 71
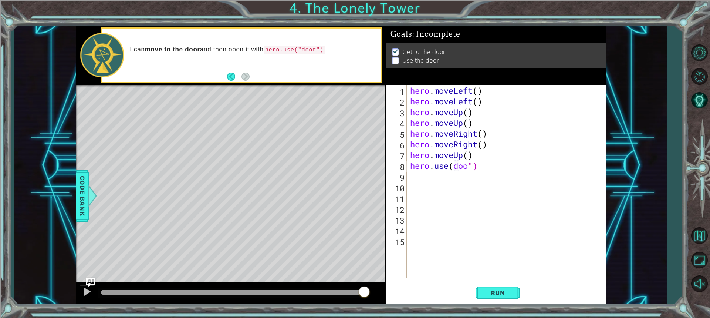
scroll to position [0, 3]
click at [496, 293] on span "Run" at bounding box center [497, 292] width 29 height 7
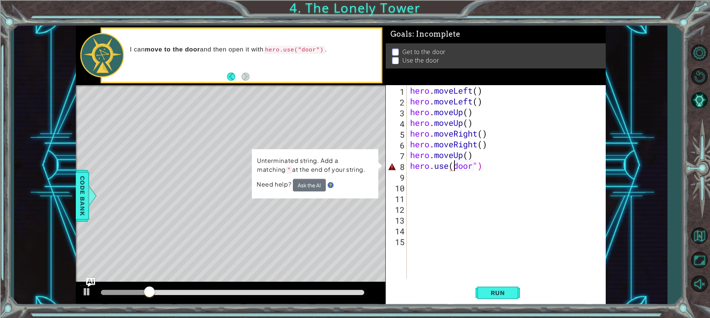
click at [454, 164] on div "hero . moveLeft ( ) hero . moveLeft ( ) hero . moveUp ( ) hero . moveUp ( ) her…" at bounding box center [508, 192] width 199 height 215
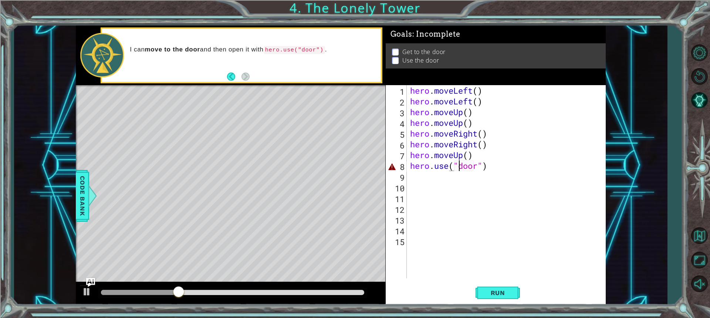
scroll to position [0, 2]
click at [496, 298] on button "Run" at bounding box center [498, 293] width 44 height 22
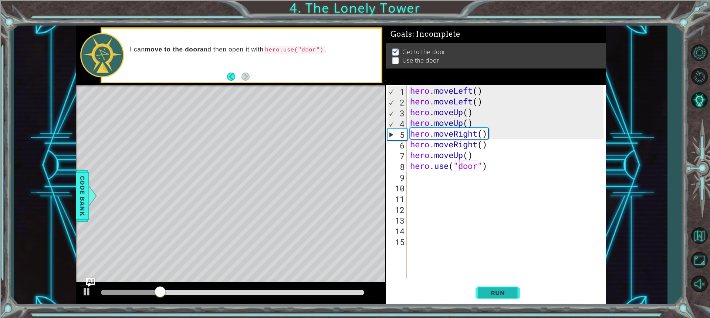
click at [508, 288] on button "Run" at bounding box center [498, 293] width 44 height 22
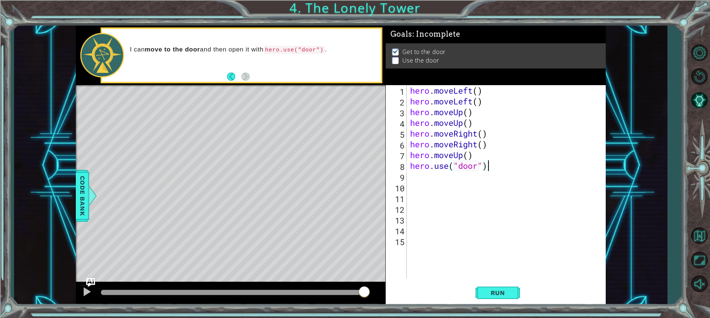
click at [493, 170] on div "hero . moveLeft ( ) hero . moveLeft ( ) hero . moveUp ( ) hero . moveUp ( ) her…" at bounding box center [508, 192] width 199 height 215
type textarea "h"
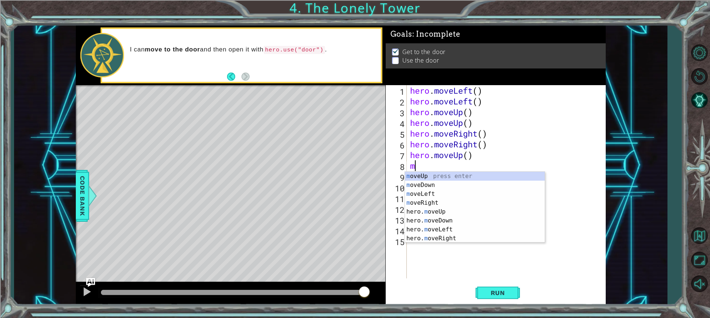
type textarea "mo"
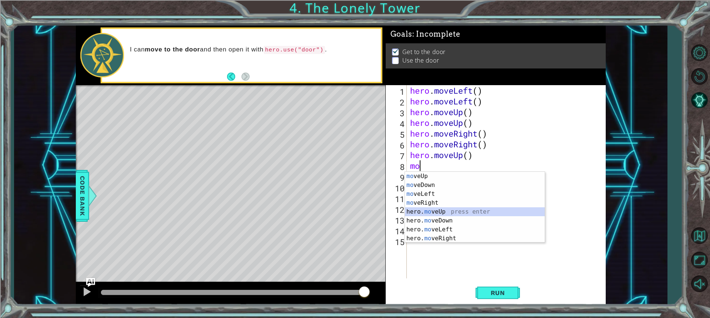
click at [424, 211] on div "mo veUp press enter mo veDown press enter mo veLeft press enter mo veRight pres…" at bounding box center [475, 216] width 140 height 89
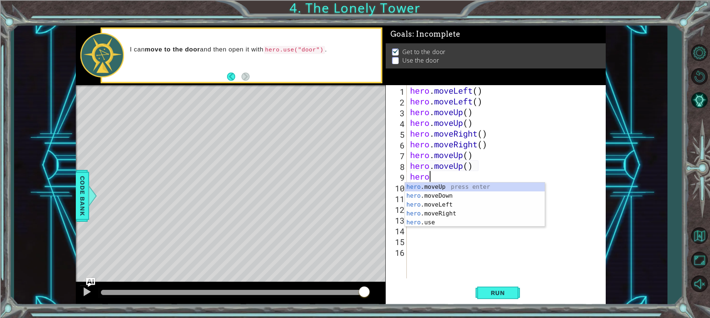
scroll to position [0, 0]
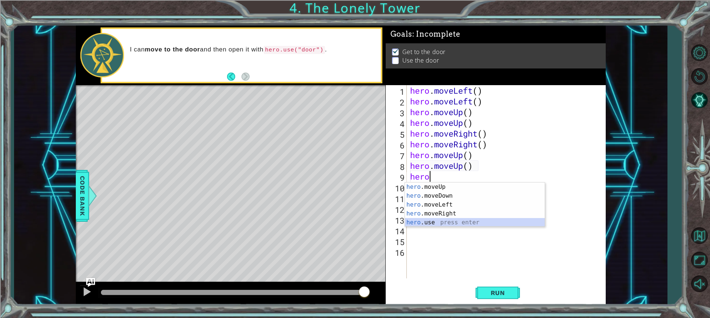
click at [430, 218] on div "hero .moveUp press enter hero .moveDown press enter hero .moveLeft press enter …" at bounding box center [475, 213] width 140 height 62
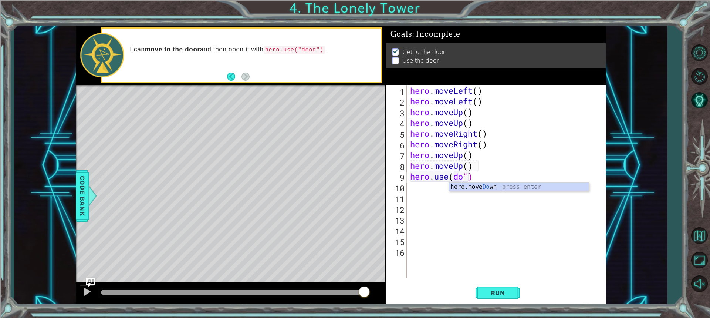
scroll to position [0, 3]
click at [454, 175] on div "hero . moveLeft ( ) hero . moveLeft ( ) hero . moveUp ( ) hero . moveUp ( ) her…" at bounding box center [508, 192] width 199 height 215
click at [510, 288] on button "Run" at bounding box center [498, 293] width 44 height 22
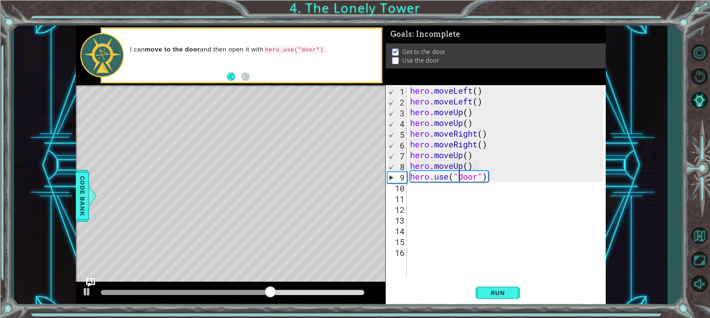
click at [337, 249] on div "Level Map" at bounding box center [247, 194] width 342 height 218
click at [326, 253] on div "Level Map" at bounding box center [247, 194] width 342 height 218
click at [277, 245] on div "Level Map" at bounding box center [247, 194] width 342 height 218
click at [225, 256] on div "Level Map" at bounding box center [247, 194] width 342 height 218
click at [182, 247] on div "Level Map" at bounding box center [247, 194] width 342 height 218
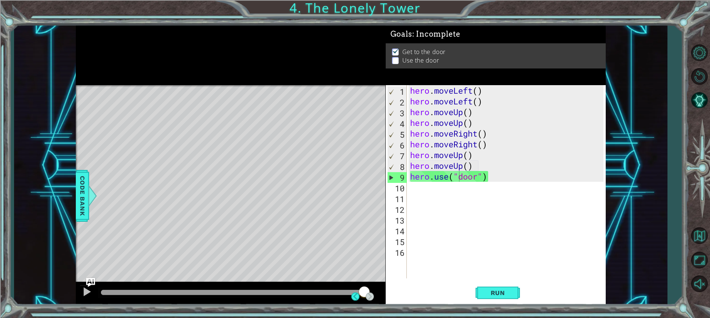
click at [189, 240] on div "Level Map" at bounding box center [247, 194] width 342 height 218
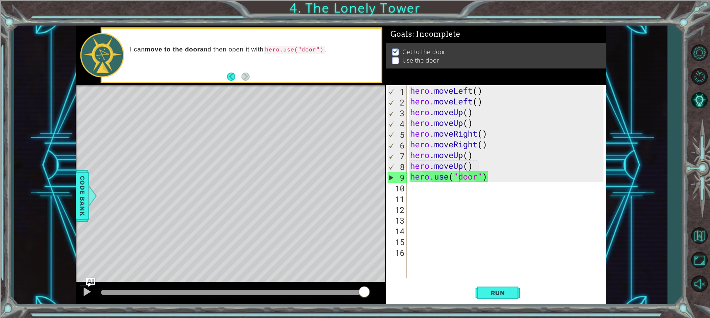
click at [175, 252] on div "Level Map" at bounding box center [247, 194] width 342 height 218
click at [181, 208] on div "Level Map" at bounding box center [247, 194] width 342 height 218
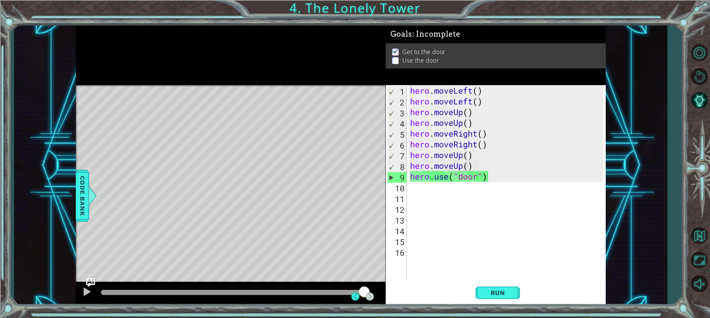
click at [234, 185] on div "Level Map" at bounding box center [247, 194] width 342 height 218
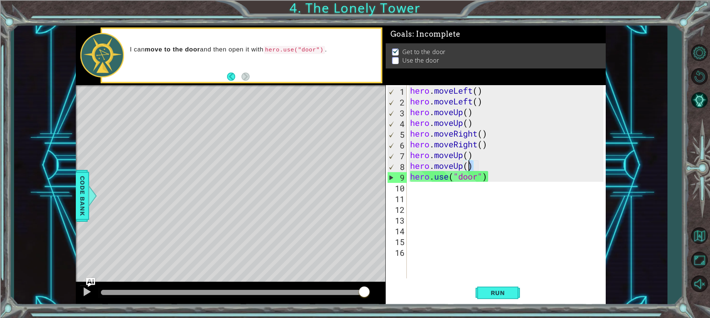
drag, startPoint x: 466, startPoint y: 167, endPoint x: 437, endPoint y: 162, distance: 29.6
click at [438, 164] on div "hero . moveLeft ( ) hero . moveLeft ( ) hero . moveUp ( ) hero . moveUp ( ) her…" at bounding box center [508, 192] width 199 height 215
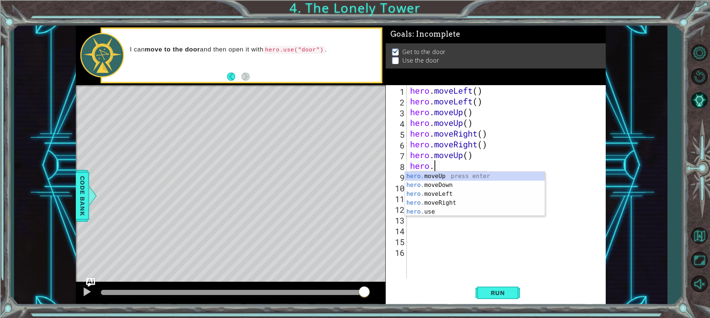
scroll to position [0, 1]
click at [498, 143] on div "hero . moveLeft ( ) hero . moveLeft ( ) hero . moveUp ( ) hero . moveUp ( ) her…" at bounding box center [506, 181] width 195 height 193
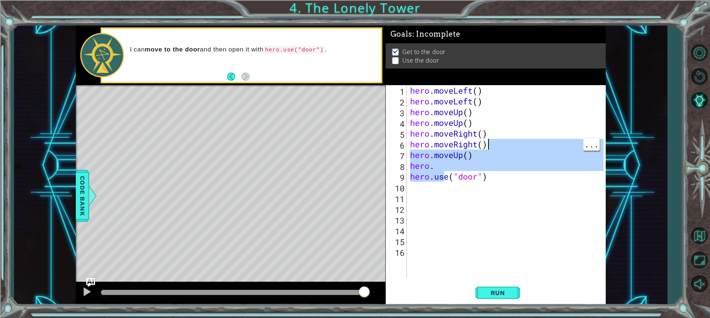
click at [223, 250] on div "Level Map" at bounding box center [247, 194] width 342 height 218
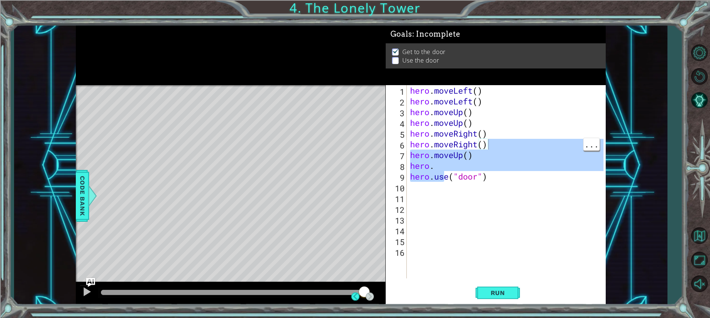
click at [181, 208] on div "Level Map" at bounding box center [247, 194] width 342 height 218
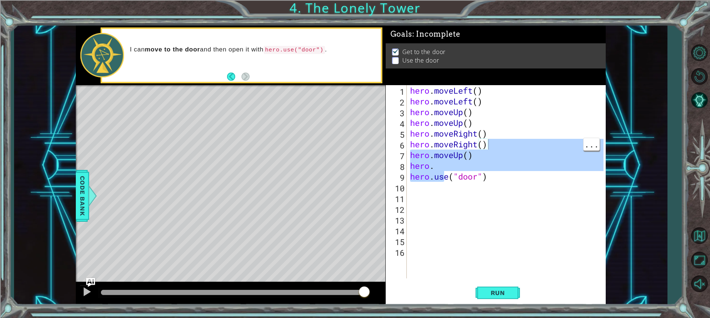
click at [186, 172] on div "Level Map" at bounding box center [247, 194] width 342 height 218
click at [222, 175] on div "Level Map" at bounding box center [247, 194] width 342 height 218
click at [433, 166] on div "hero . moveLeft ( ) hero . moveLeft ( ) hero . moveUp ( ) hero . moveUp ( ) her…" at bounding box center [506, 181] width 195 height 193
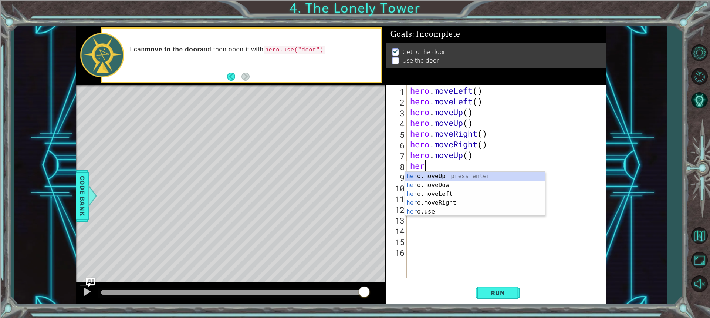
scroll to position [0, 0]
type textarea "h"
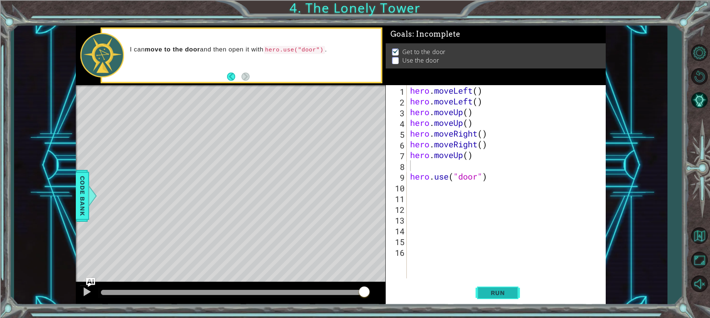
drag, startPoint x: 494, startPoint y: 300, endPoint x: 492, endPoint y: 290, distance: 10.2
click at [494, 299] on button "Run" at bounding box center [498, 293] width 44 height 22
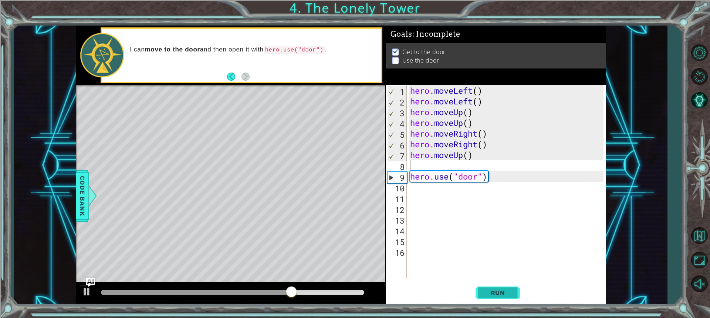
click at [481, 293] on button "Run" at bounding box center [498, 293] width 44 height 22
click at [409, 181] on div "hero . moveLeft ( ) hero . moveLeft ( ) hero . moveUp ( ) hero . moveUp ( ) her…" at bounding box center [508, 192] width 199 height 215
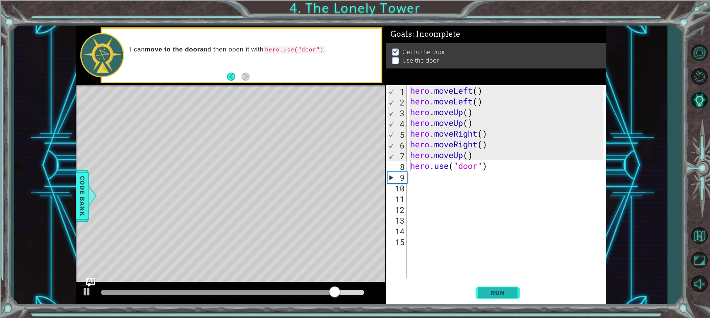
click at [498, 294] on span "Run" at bounding box center [497, 292] width 29 height 7
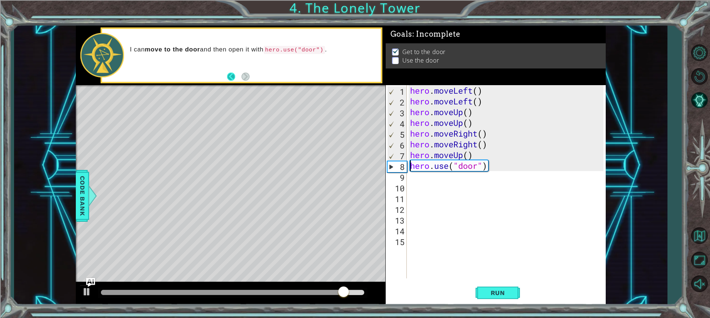
click at [231, 78] on button "Back" at bounding box center [234, 77] width 14 height 8
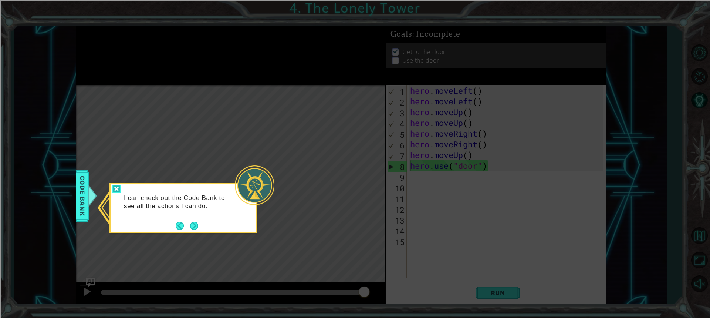
click at [118, 186] on div at bounding box center [116, 189] width 9 height 9
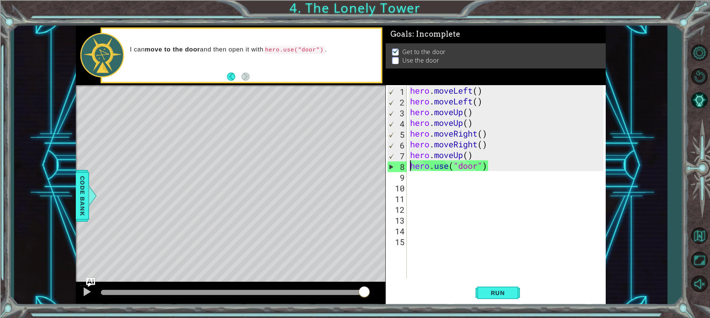
click at [478, 93] on div "hero . moveLeft ( ) hero . moveLeft ( ) hero . moveUp ( ) hero . moveUp ( ) her…" at bounding box center [508, 192] width 199 height 215
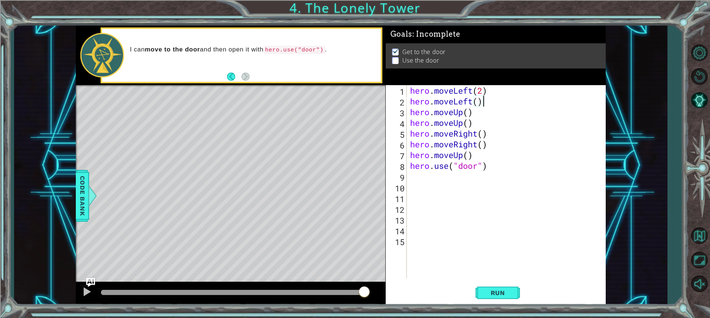
click at [484, 102] on div "hero . moveLeft ( 2 ) hero . moveLeft ( ) hero . moveUp ( ) hero . moveUp ( ) h…" at bounding box center [508, 192] width 199 height 215
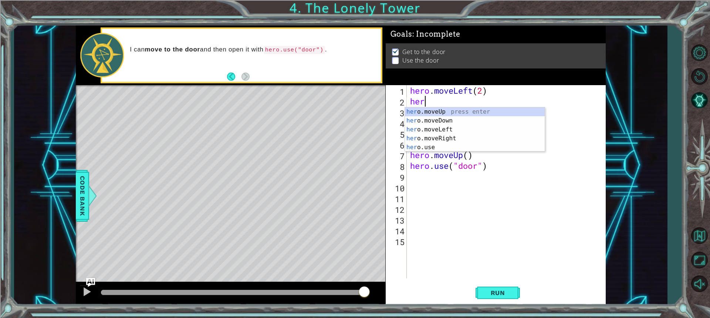
scroll to position [0, 0]
type textarea "h"
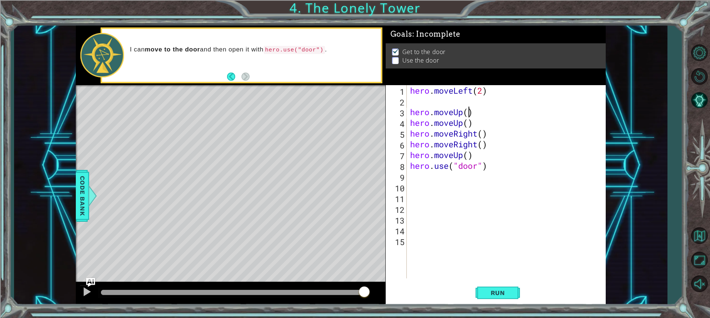
click at [468, 110] on div "hero . moveLeft ( 2 ) hero . moveUp ( ) hero . moveUp ( ) hero . moveRight ( ) …" at bounding box center [508, 192] width 199 height 215
click at [473, 125] on div "hero . moveLeft ( 2 ) hero . moveUp ( 2 ) hero . moveUp ( ) hero . moveRight ( …" at bounding box center [508, 192] width 199 height 215
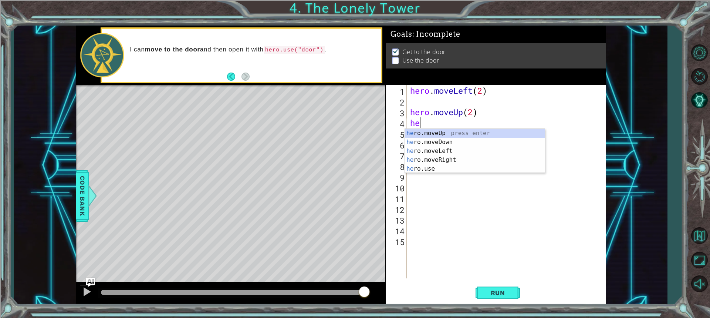
scroll to position [0, 0]
type textarea "h"
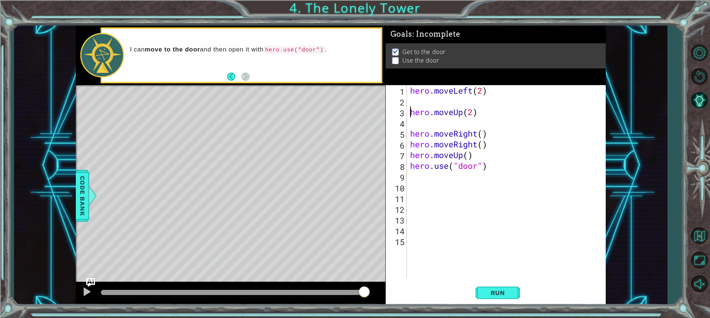
click at [410, 113] on div "hero . moveLeft ( 2 ) hero . moveUp ( 2 ) hero . moveRight ( ) hero . moveRight…" at bounding box center [508, 192] width 199 height 215
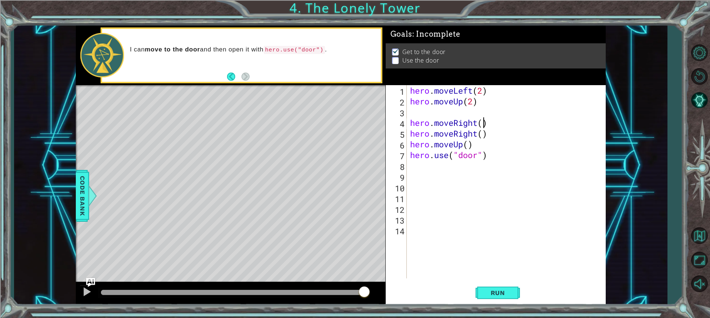
click at [483, 124] on div "hero . moveLeft ( 2 ) hero . moveUp ( 2 ) hero . moveRight ( ) hero . moveRight…" at bounding box center [508, 192] width 199 height 215
click at [407, 132] on div "hero.moveRight(2) 1 2 3 4 5 6 7 8 9 10 11 12 13 14 hero . moveLeft ( 2 ) hero .…" at bounding box center [495, 181] width 218 height 193
click at [486, 136] on div "hero . moveLeft ( 2 ) hero . moveUp ( 2 ) hero . moveRight ( 2 ) hero . moveRig…" at bounding box center [508, 192] width 199 height 215
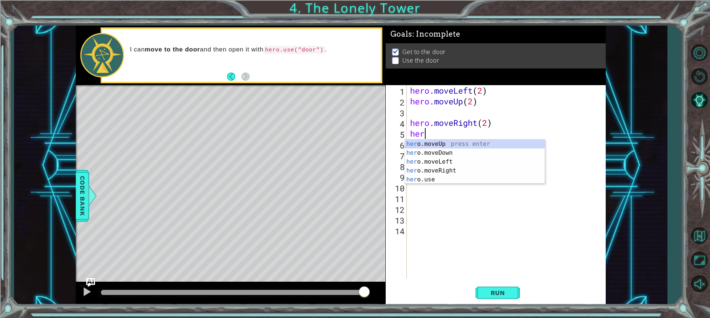
scroll to position [0, 0]
type textarea "h"
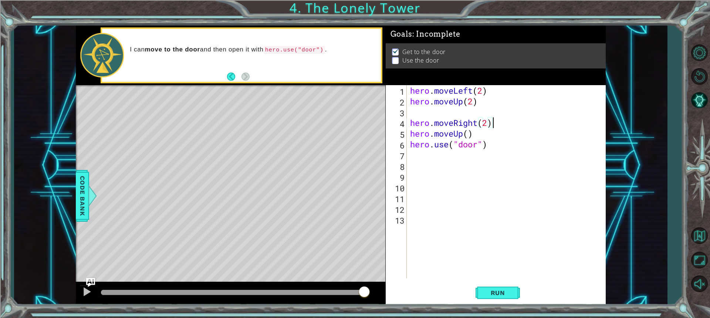
click at [409, 124] on div "hero . moveLeft ( 2 ) hero . moveUp ( 2 ) hero . moveRight ( 2 ) hero . moveUp …" at bounding box center [508, 192] width 199 height 215
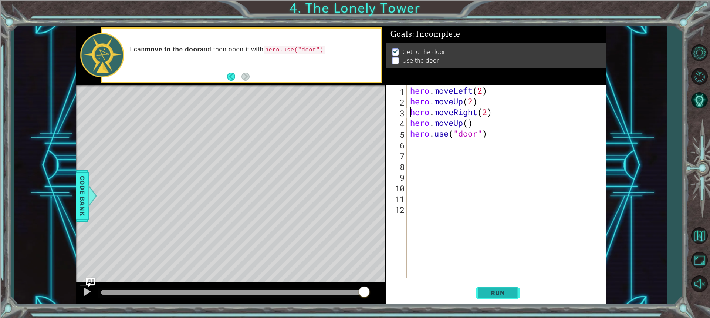
drag, startPoint x: 489, startPoint y: 283, endPoint x: 489, endPoint y: 288, distance: 4.8
click at [489, 288] on button "Run" at bounding box center [498, 293] width 44 height 22
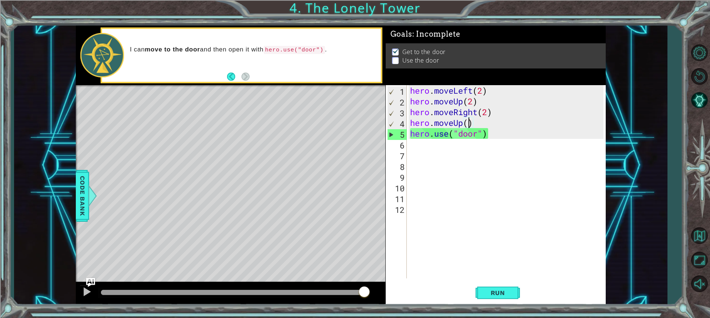
click at [468, 122] on div "hero . moveLeft ( 2 ) hero . moveUp ( 2 ) hero . moveRight ( 2 ) hero . moveUp …" at bounding box center [508, 192] width 199 height 215
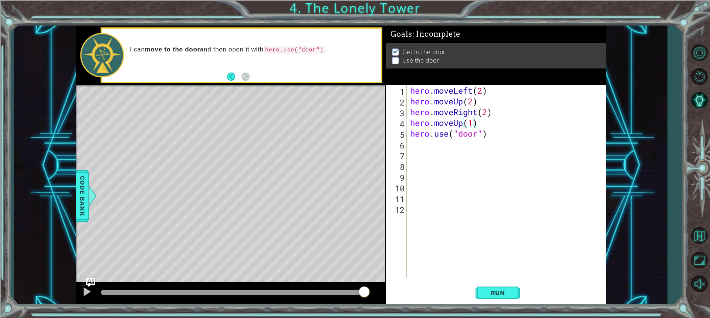
drag, startPoint x: 498, startPoint y: 291, endPoint x: 495, endPoint y: 279, distance: 12.9
click at [495, 282] on button "Run" at bounding box center [498, 293] width 44 height 22
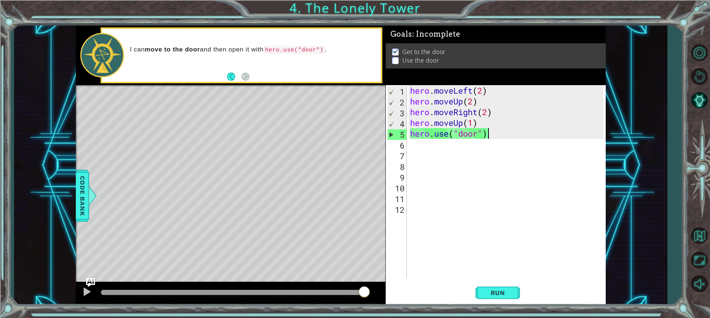
click at [488, 134] on div "hero . moveLeft ( 2 ) hero . moveUp ( 2 ) hero . moveRight ( 2 ) hero . moveUp …" at bounding box center [508, 192] width 199 height 215
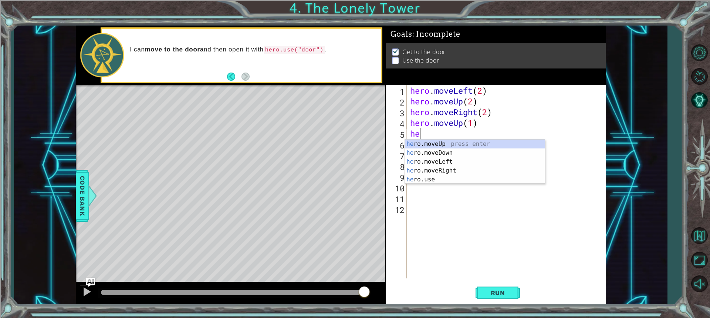
scroll to position [0, 0]
type textarea "h"
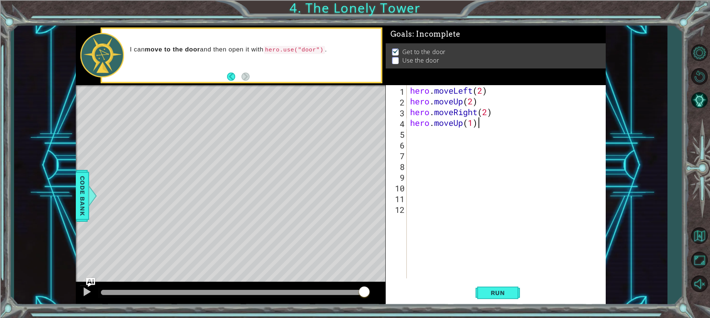
click at [482, 127] on div "hero . moveLeft ( 2 ) hero . moveUp ( 2 ) hero . moveRight ( 2 ) hero . moveUp …" at bounding box center [508, 192] width 199 height 215
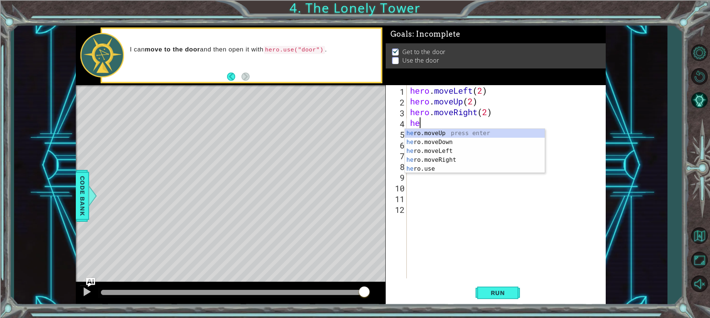
type textarea "h"
click at [441, 166] on div "h ero.moveUp press enter h ero.moveDown press enter h ero.moveLeft press enter …" at bounding box center [475, 164] width 140 height 71
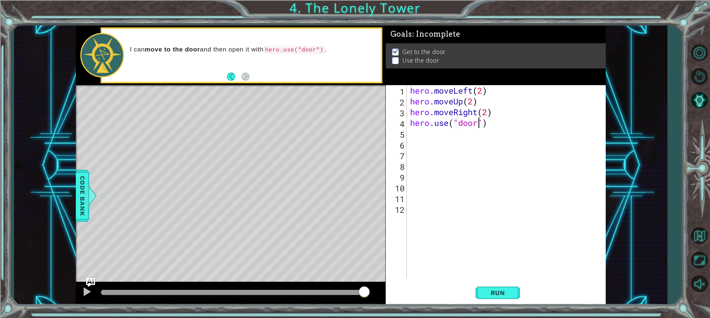
scroll to position [0, 3]
type textarea "hero.use("door")"
click at [492, 293] on span "Run" at bounding box center [497, 292] width 29 height 7
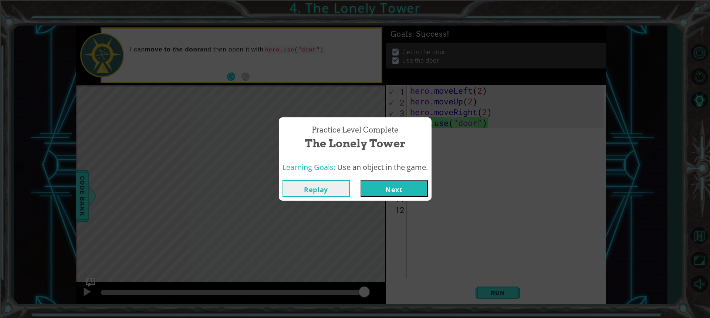
click at [380, 187] on button "Next" at bounding box center [394, 188] width 67 height 17
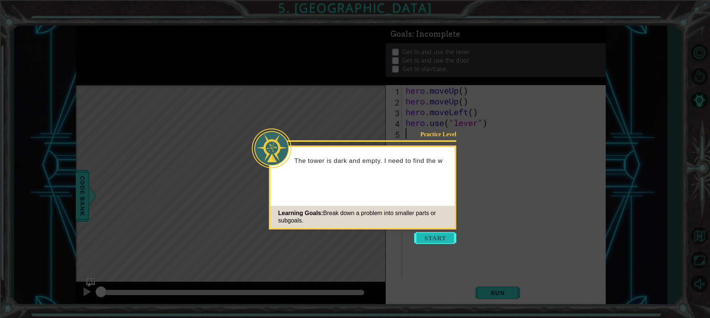
click at [425, 241] on button "Start" at bounding box center [435, 238] width 42 height 12
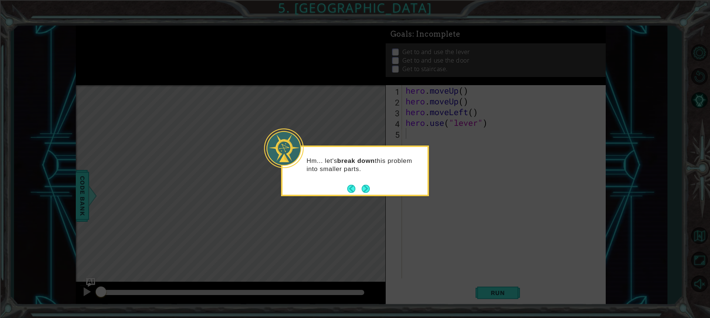
click at [371, 187] on div "Hm... let's break down this problem into smaller parts." at bounding box center [355, 168] width 145 height 37
click at [367, 183] on footer at bounding box center [358, 188] width 23 height 11
click at [363, 188] on button "Next" at bounding box center [366, 189] width 8 height 8
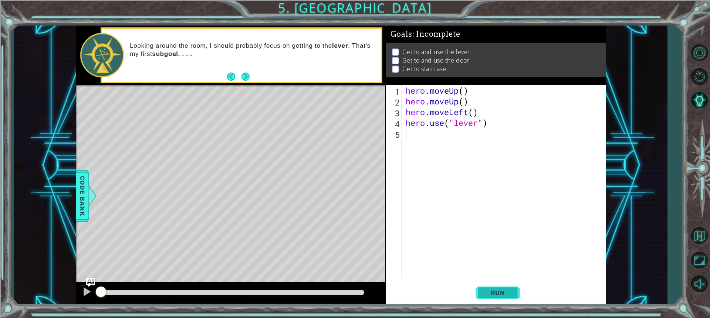
drag, startPoint x: 483, startPoint y: 293, endPoint x: 483, endPoint y: 283, distance: 10.4
click at [483, 283] on button "Run" at bounding box center [498, 293] width 44 height 22
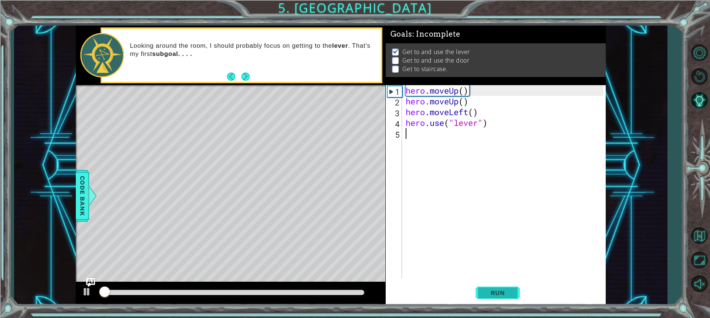
scroll to position [1, 0]
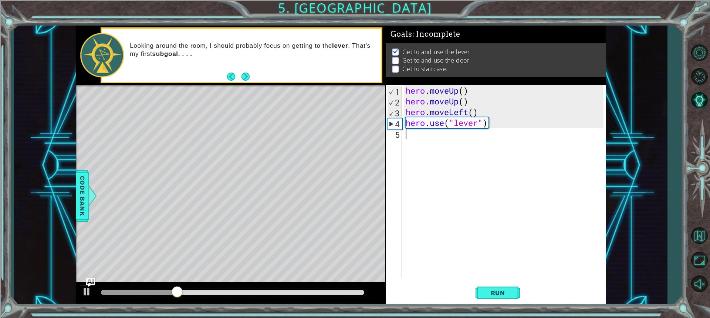
type textarea "h"
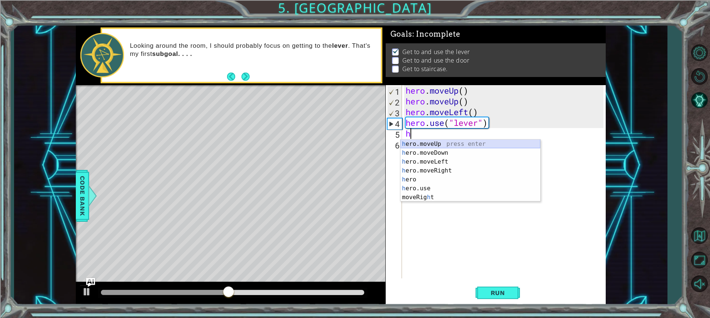
click at [447, 142] on div "h ero.moveUp press enter h ero.moveDown press enter h ero.moveLeft press enter …" at bounding box center [471, 179] width 140 height 80
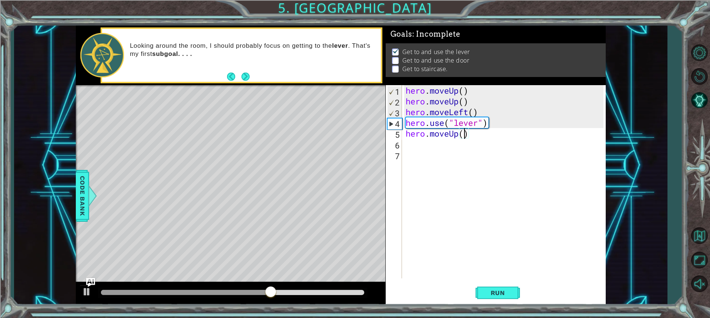
click at [464, 135] on div "hero . moveUp ( ) hero . moveUp ( ) hero . moveLeft ( ) hero . use ( "lever" ) …" at bounding box center [505, 192] width 203 height 215
type textarea "hero.moveUp(2)"
click at [429, 143] on div "hero . moveUp ( ) hero . moveUp ( ) hero . moveLeft ( ) hero . use ( "lever" ) …" at bounding box center [505, 192] width 203 height 215
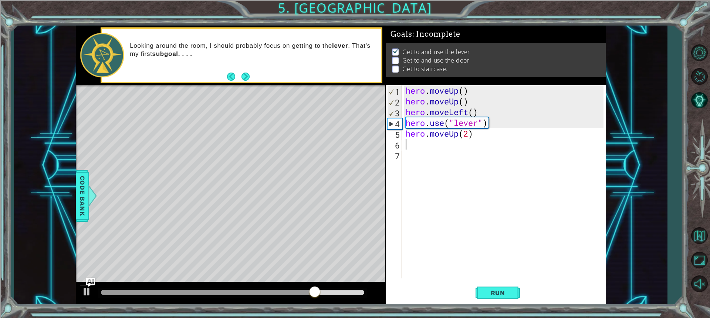
scroll to position [0, 0]
type textarea "h"
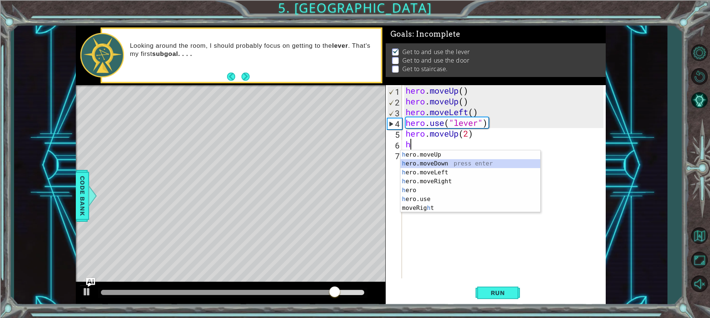
click at [437, 166] on div "h ero.moveUp press enter h ero.moveDown press enter h ero.moveLeft press enter …" at bounding box center [471, 190] width 140 height 80
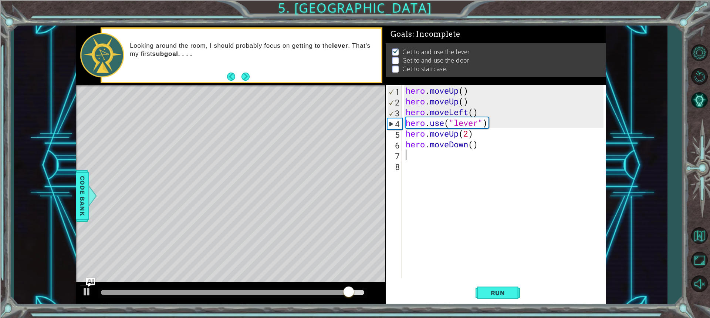
click at [468, 148] on div "hero . moveUp ( ) hero . moveUp ( ) hero . moveLeft ( ) hero . use ( "lever" ) …" at bounding box center [505, 192] width 203 height 215
drag, startPoint x: 475, startPoint y: 147, endPoint x: 471, endPoint y: 147, distance: 4.4
click at [475, 147] on div "hero . moveUp ( ) hero . moveUp ( ) hero . moveLeft ( ) hero . use ( "lever" ) …" at bounding box center [505, 192] width 203 height 215
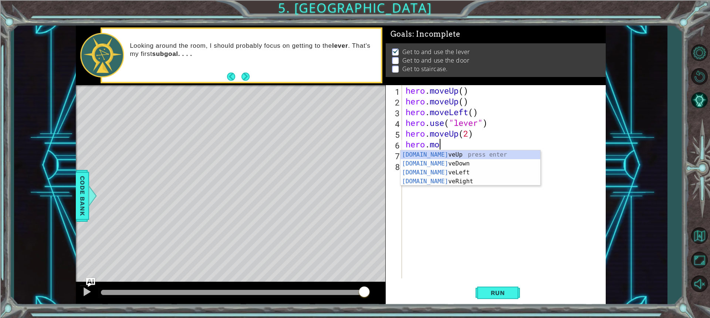
type textarea "hero."
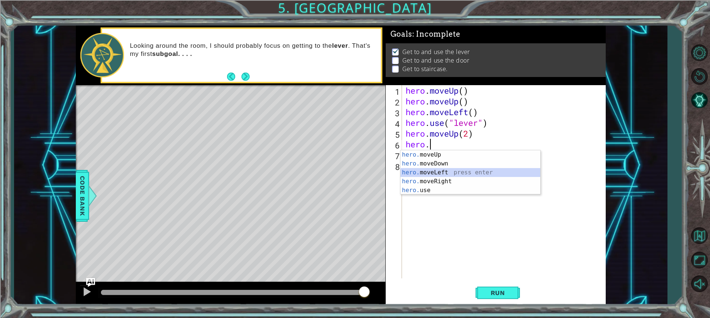
click at [443, 172] on div "hero. moveUp press enter hero. moveDown press enter hero. moveLeft press enter …" at bounding box center [471, 181] width 140 height 62
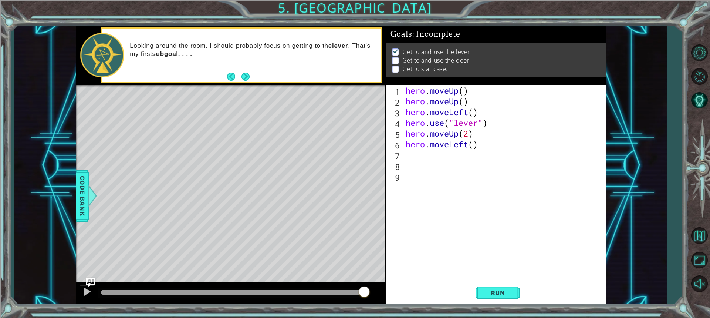
type textarea "1"
click at [473, 147] on div "hero . moveUp ( ) hero . moveUp ( ) hero . moveLeft ( ) hero . use ( "lever" ) …" at bounding box center [505, 192] width 203 height 215
click at [475, 290] on div "Run" at bounding box center [498, 293] width 220 height 22
click at [484, 286] on button "Run" at bounding box center [498, 293] width 44 height 22
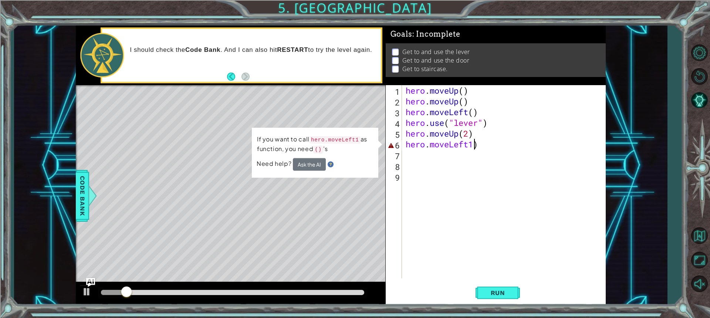
scroll to position [0, 3]
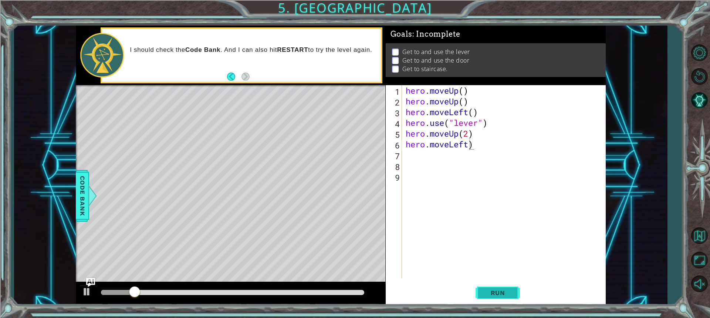
click at [485, 290] on span "Run" at bounding box center [497, 292] width 29 height 7
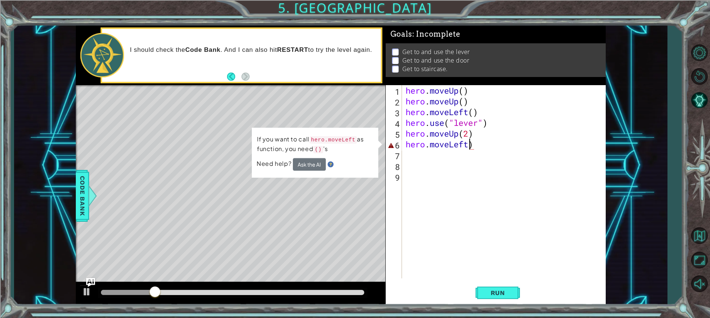
click at [474, 145] on div "hero . moveUp ( ) hero . moveUp ( ) hero . moveLeft ( ) hero . use ( "lever" ) …" at bounding box center [505, 192] width 203 height 215
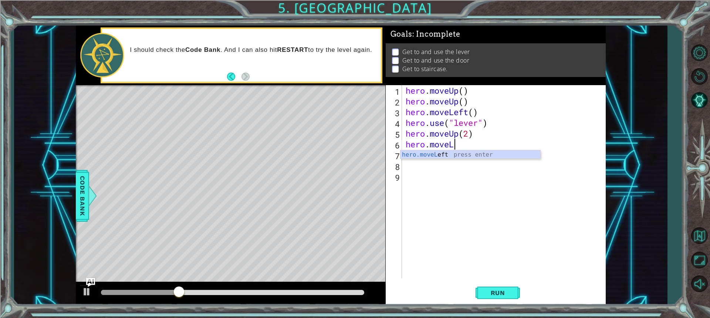
type textarea "hero.move"
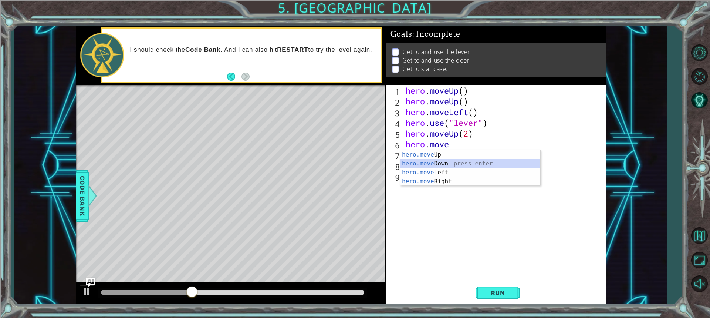
click at [414, 165] on div "hero.move Up press enter hero.move Down press enter hero.move Left press enter …" at bounding box center [471, 176] width 140 height 53
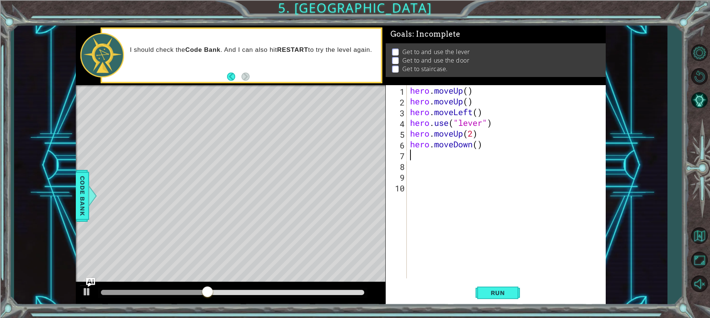
click at [484, 149] on div "hero . moveUp ( ) hero . moveUp ( ) hero . moveLeft ( ) hero . use ( "lever" ) …" at bounding box center [508, 192] width 199 height 215
click at [484, 148] on div "hero . moveUp ( ) hero . moveUp ( ) hero . moveLeft ( ) hero . use ( "lever" ) …" at bounding box center [508, 192] width 199 height 215
type textarea "hero.move"
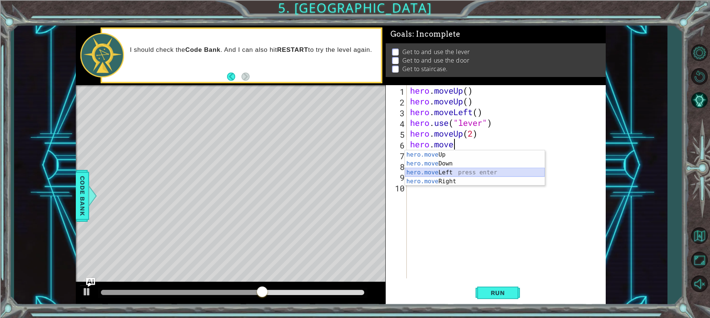
click at [418, 171] on div "hero.move Up press enter hero.move Down press enter hero.move Left press enter …" at bounding box center [475, 176] width 140 height 53
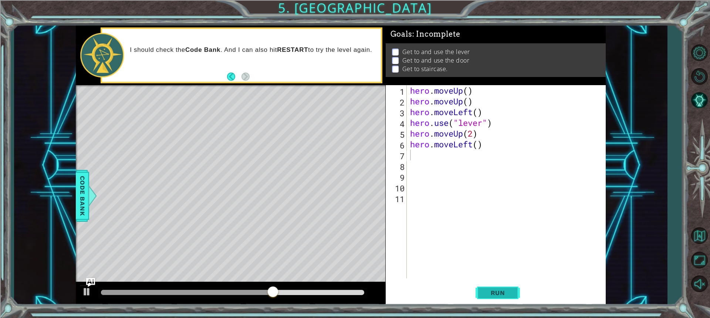
click at [504, 286] on button "Run" at bounding box center [498, 293] width 44 height 22
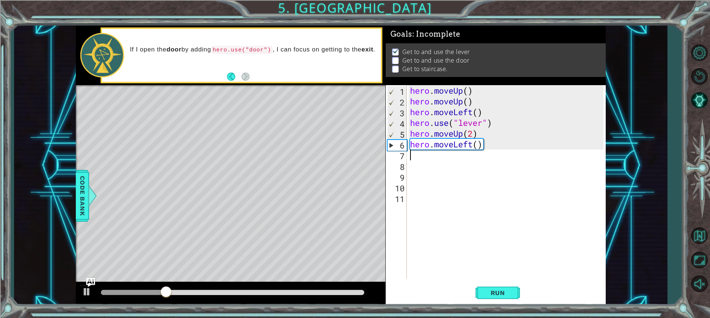
click at [483, 146] on div "hero . moveUp ( ) hero . moveUp ( ) hero . moveLeft ( ) hero . use ( "lever" ) …" at bounding box center [508, 192] width 199 height 215
type textarea "hero.move"
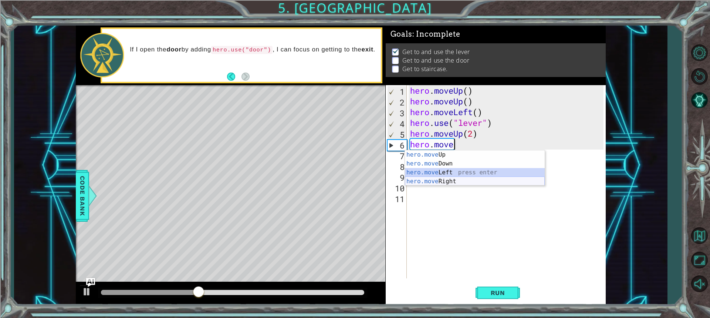
drag, startPoint x: 443, startPoint y: 176, endPoint x: 444, endPoint y: 184, distance: 7.8
click at [444, 184] on div "hero.move Up press enter hero.move Down press enter hero.move Left press enter …" at bounding box center [475, 176] width 140 height 53
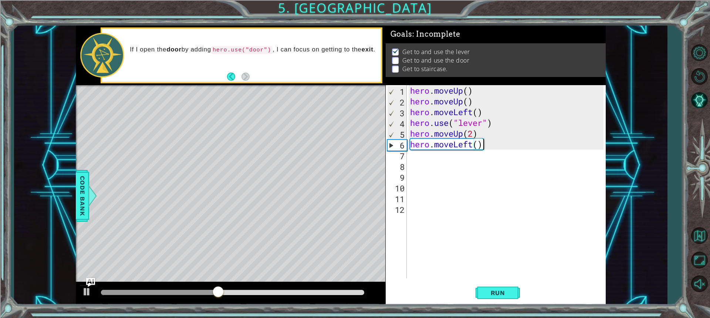
click at [483, 145] on div "hero . moveUp ( ) hero . moveUp ( ) hero . moveLeft ( ) hero . use ( "lever" ) …" at bounding box center [508, 192] width 199 height 215
click at [482, 145] on div "hero . moveUp ( ) hero . moveUp ( ) hero . moveLeft ( ) hero . use ( "lever" ) …" at bounding box center [508, 192] width 199 height 215
type textarea "hero.move"
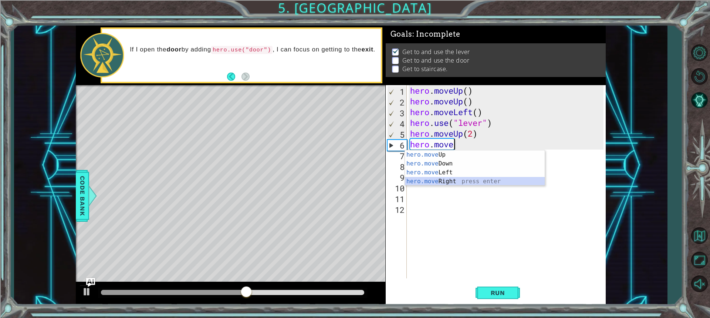
click at [460, 180] on div "hero.move Up press enter hero.move Down press enter hero.move Left press enter …" at bounding box center [475, 176] width 140 height 53
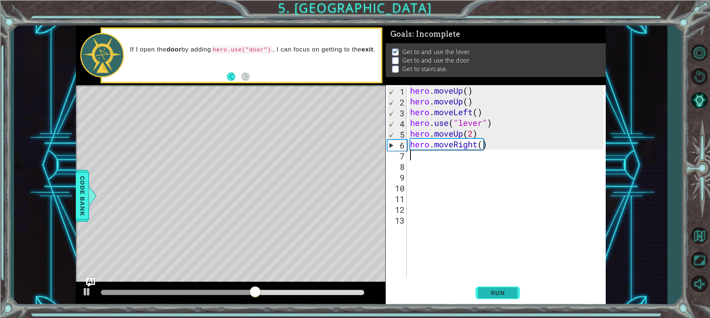
click at [481, 286] on button "Run" at bounding box center [498, 293] width 44 height 22
click at [491, 145] on div "hero . moveUp ( ) hero . moveUp ( ) hero . moveLeft ( ) hero . use ( "lever" ) …" at bounding box center [508, 192] width 199 height 215
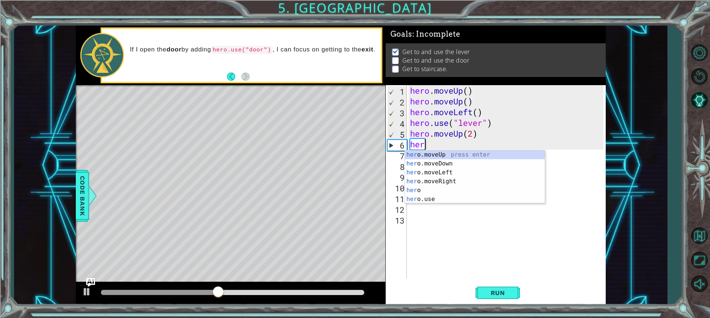
type textarea "h"
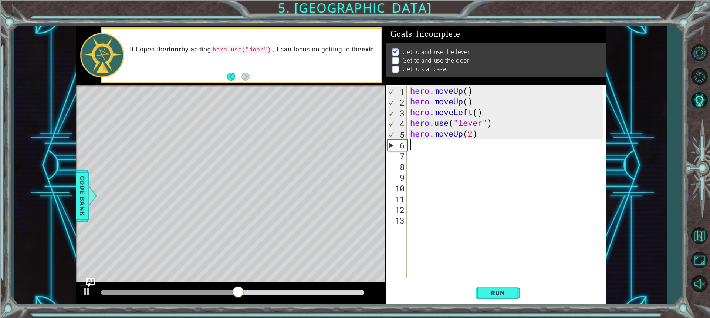
click at [462, 133] on div "hero . moveUp ( ) hero . moveUp ( ) hero . moveLeft ( ) hero . use ( "lever" ) …" at bounding box center [508, 192] width 199 height 215
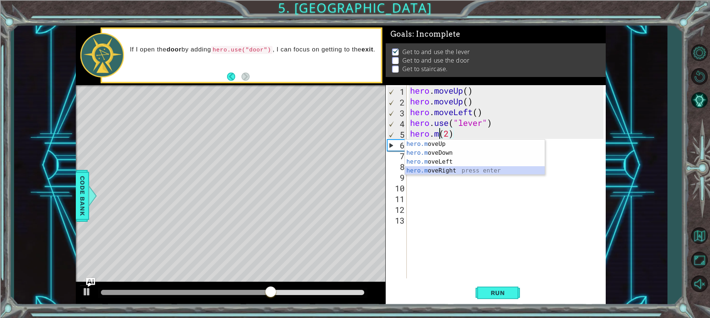
click at [461, 170] on div "hero.m oveUp press enter hero.m oveDown press enter hero.m oveLeft press enter …" at bounding box center [475, 165] width 140 height 53
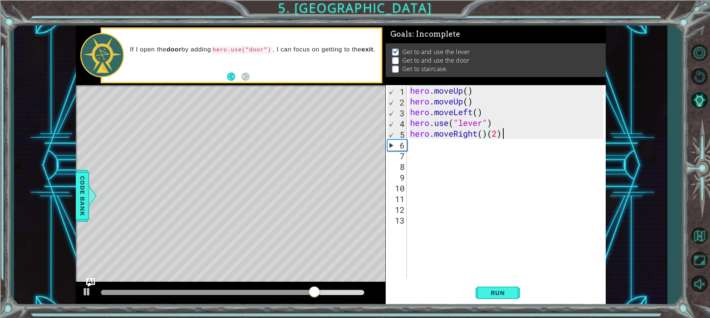
click at [502, 135] on div "hero . moveUp ( ) hero . moveUp ( ) hero . moveLeft ( ) hero . use ( "lever" ) …" at bounding box center [508, 192] width 199 height 215
click at [483, 132] on div "hero . moveUp ( ) hero . moveUp ( ) hero . moveLeft ( ) hero . use ( "lever" ) …" at bounding box center [508, 192] width 199 height 215
click at [510, 293] on span "Run" at bounding box center [497, 292] width 29 height 7
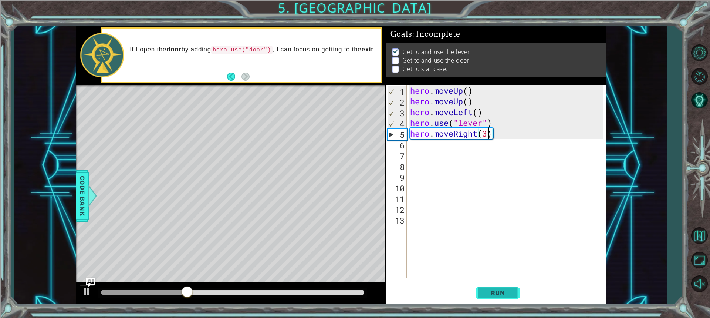
type textarea "hero.moveRight(3)"
click at [500, 290] on span "Run" at bounding box center [497, 292] width 29 height 7
click at [420, 145] on div "hero . moveUp ( ) hero . moveUp ( ) hero . moveLeft ( ) hero . use ( "lever" ) …" at bounding box center [508, 192] width 199 height 215
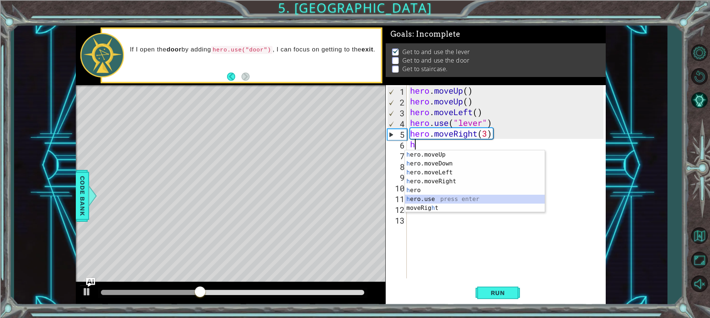
click at [419, 198] on div "h ero.moveUp press enter h ero.moveDown press enter h ero.moveLeft press enter …" at bounding box center [475, 190] width 140 height 80
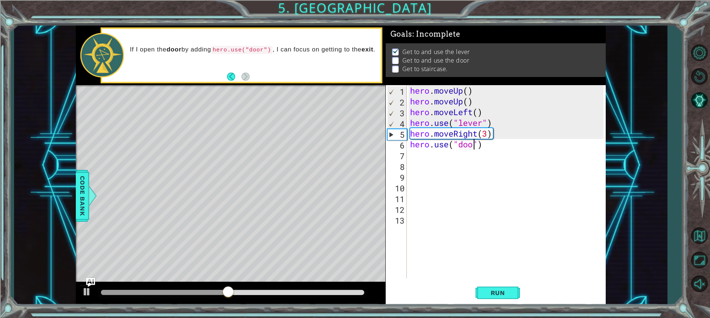
scroll to position [0, 3]
type textarea "hero.use("door")"
click at [500, 299] on button "Run" at bounding box center [498, 293] width 44 height 22
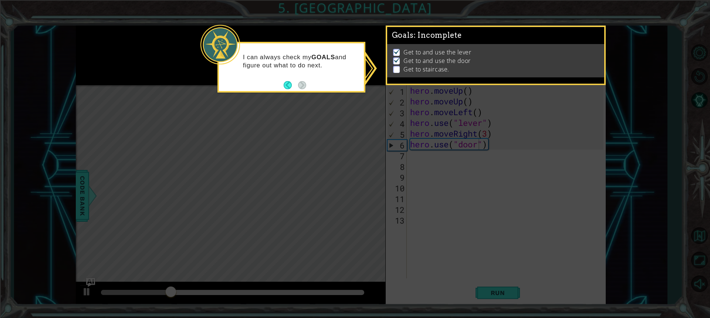
click at [502, 70] on li "Get to staircase." at bounding box center [496, 69] width 207 height 9
click at [612, 54] on icon at bounding box center [355, 159] width 710 height 318
drag, startPoint x: 464, startPoint y: 286, endPoint x: 478, endPoint y: 192, distance: 95.3
click at [466, 283] on icon at bounding box center [355, 159] width 710 height 318
click at [289, 81] on button "Back" at bounding box center [291, 85] width 14 height 8
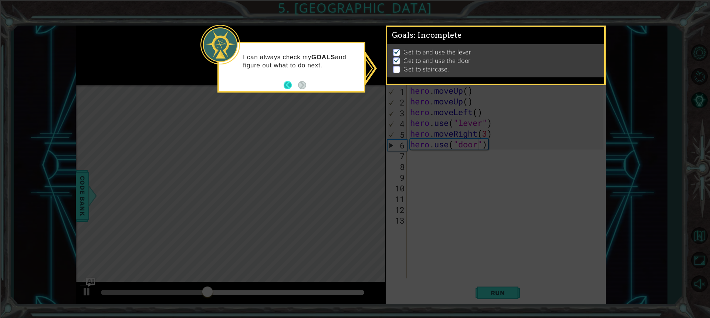
scroll to position [0, 0]
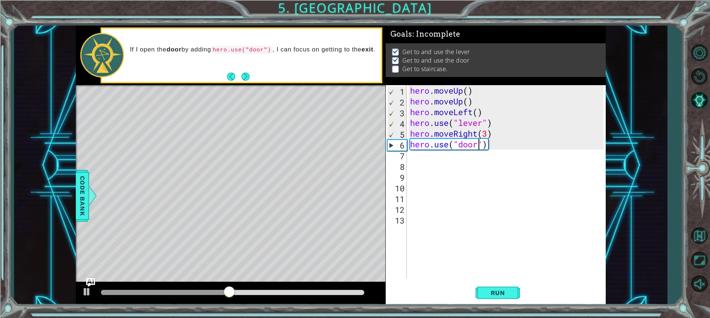
click at [415, 159] on div "hero . moveUp ( ) hero . moveUp ( ) hero . moveLeft ( ) hero . use ( "lever" ) …" at bounding box center [508, 192] width 199 height 215
type textarea "h"
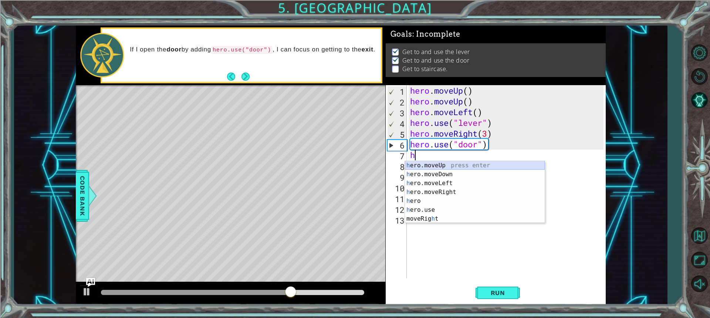
click at [451, 166] on div "h ero.moveUp press enter h ero.moveDown press enter h ero.moveLeft press enter …" at bounding box center [475, 201] width 140 height 80
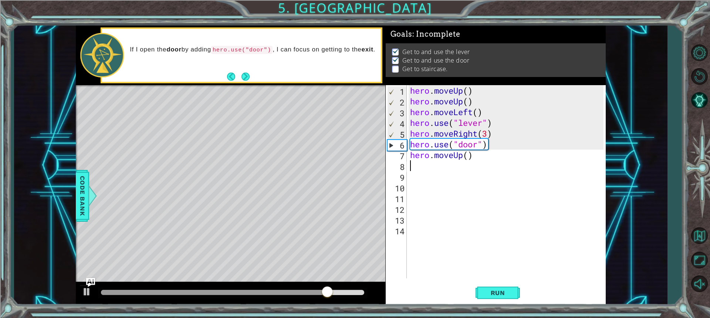
type textarea "h"
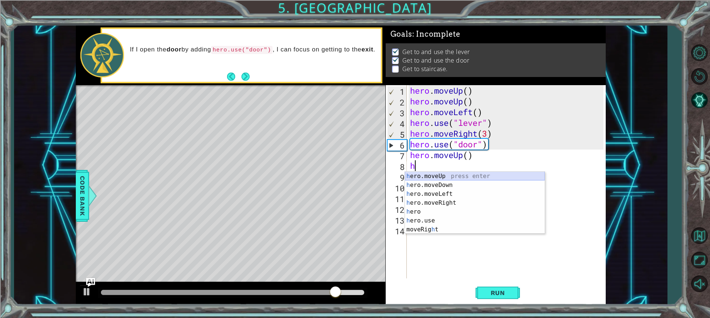
click at [441, 171] on div "1 2 3 4 5 6 7 h ero.moveUp press enter h ero.moveDown press enter h ero.moveLef…" at bounding box center [475, 202] width 141 height 62
click at [414, 174] on div "h ero.moveUp press enter h ero.moveDown press enter h ero.moveLeft press enter …" at bounding box center [475, 212] width 140 height 80
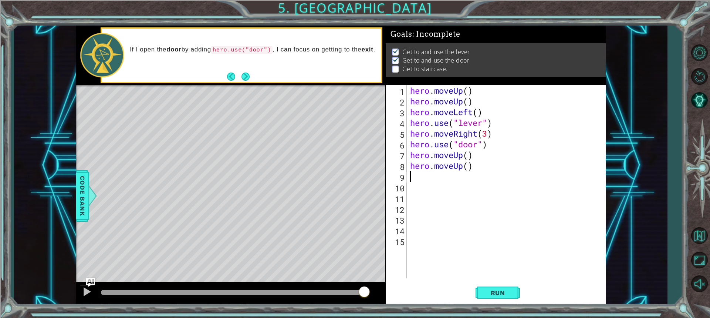
type textarea "h"
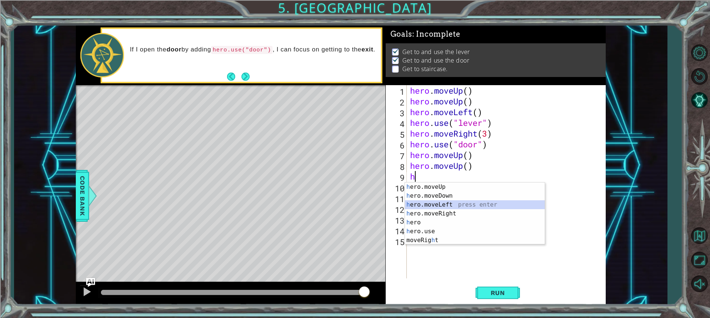
click at [422, 203] on div "h ero.moveUp press enter h ero.moveDown press enter h ero.moveLeft press enter …" at bounding box center [475, 222] width 140 height 80
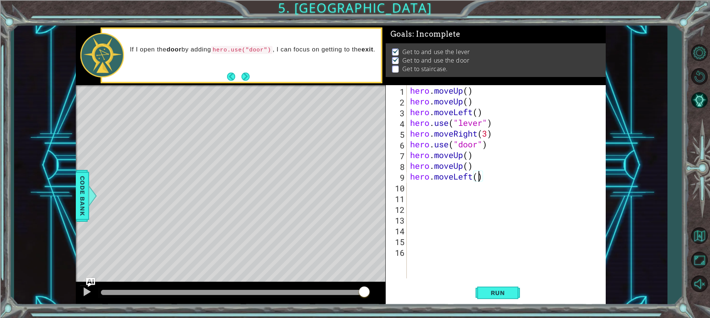
click at [476, 177] on div "hero . moveUp ( ) hero . moveUp ( ) hero . moveLeft ( ) hero . use ( "lever" ) …" at bounding box center [508, 192] width 199 height 215
type textarea "hero.moveLeft(3)"
click at [493, 285] on button "Run" at bounding box center [498, 293] width 44 height 22
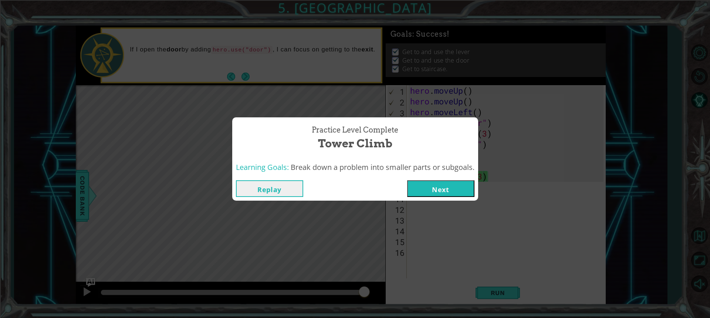
click at [453, 191] on button "Next" at bounding box center [440, 188] width 67 height 17
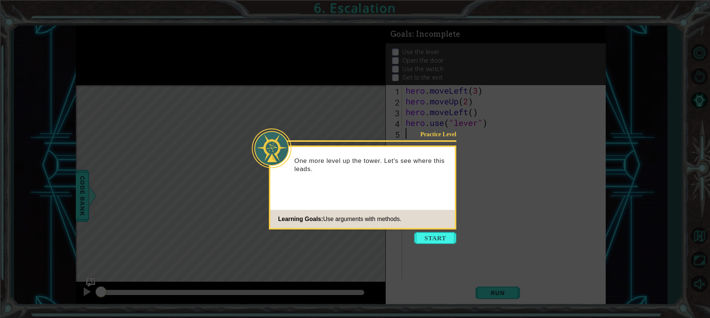
drag, startPoint x: 437, startPoint y: 238, endPoint x: 437, endPoint y: 244, distance: 5.9
click at [437, 244] on body "1 ההההההההההההההההההההההההההההההההההההההההההההההההההההההההההההההההההההההההההההה…" at bounding box center [355, 159] width 710 height 318
click at [434, 240] on button "Start" at bounding box center [435, 238] width 42 height 12
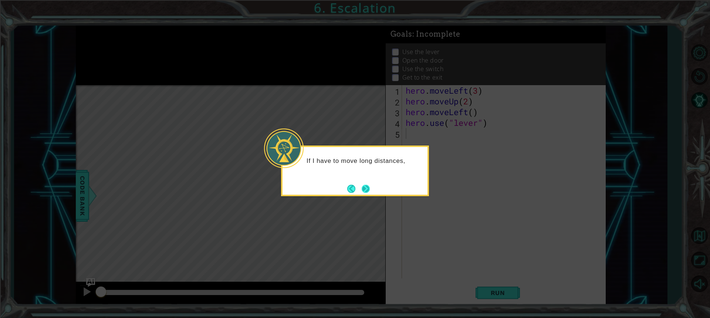
click at [362, 187] on button "Next" at bounding box center [366, 189] width 8 height 8
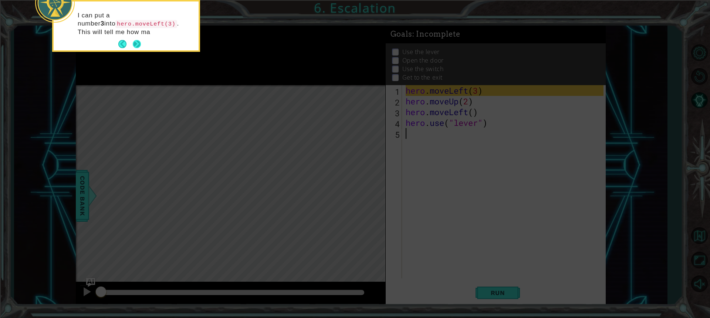
click at [140, 42] on button "Next" at bounding box center [137, 44] width 8 height 8
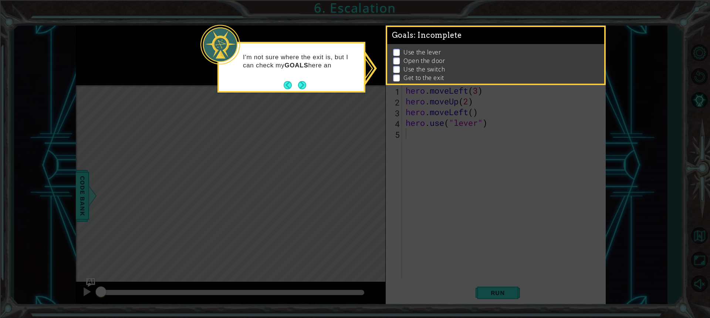
click at [304, 82] on button "Next" at bounding box center [302, 85] width 8 height 8
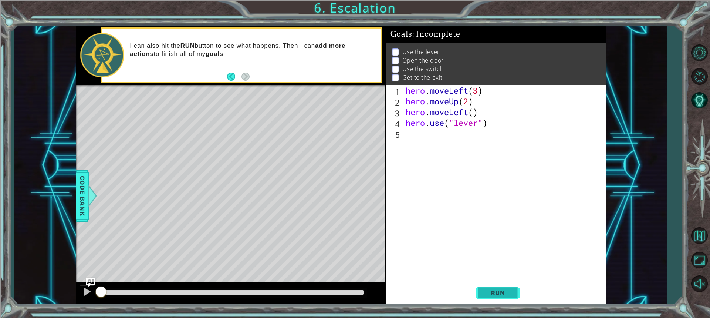
click at [501, 293] on span "Run" at bounding box center [497, 292] width 29 height 7
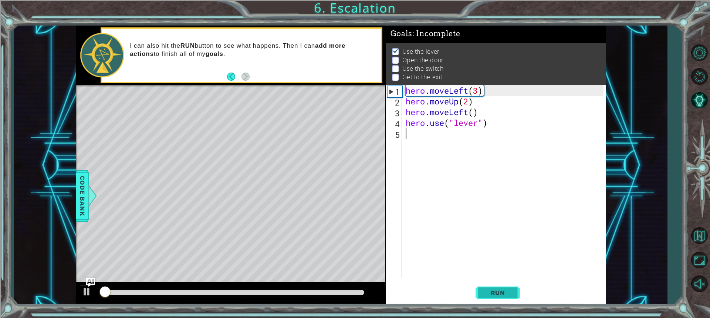
scroll to position [5, 0]
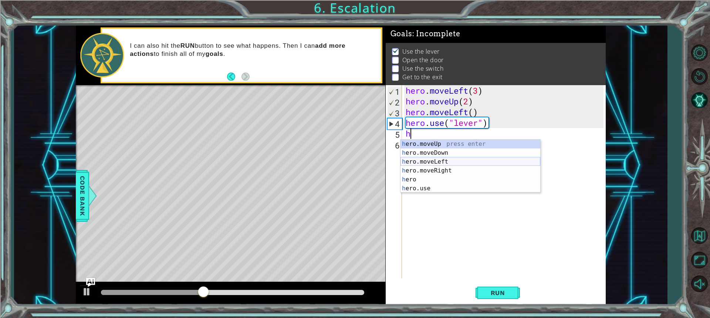
click at [442, 159] on div "h ero.moveUp press enter h ero.moveDown press enter h ero.moveLeft press enter …" at bounding box center [471, 174] width 140 height 71
type textarea "hero.moveLeft(1)"
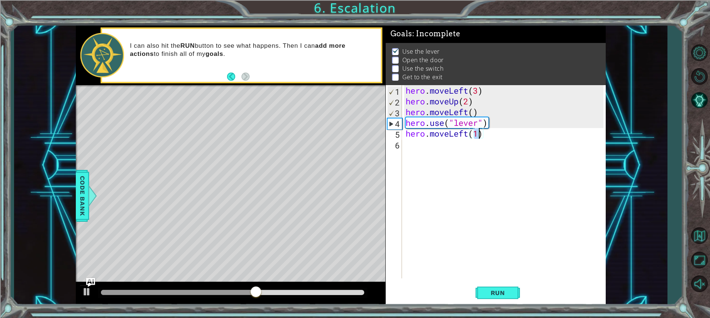
click at [418, 150] on div "hero . moveLeft ( 3 ) hero . moveUp ( 2 ) hero . moveLeft ( ) hero . use ( "lev…" at bounding box center [505, 192] width 203 height 215
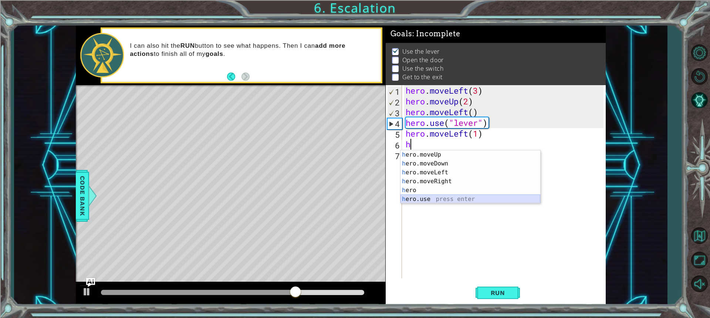
click at [424, 198] on div "h ero.moveUp press enter h ero.moveDown press enter h ero.moveLeft press enter …" at bounding box center [471, 185] width 140 height 71
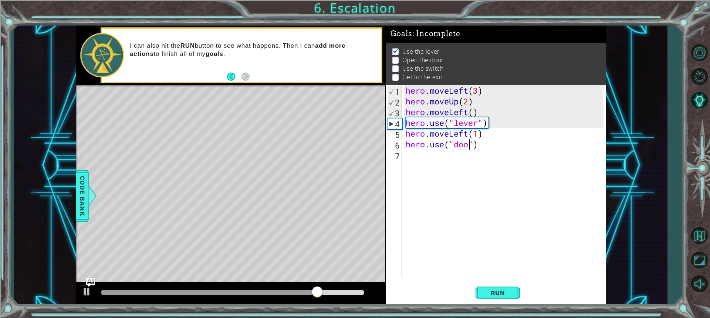
type textarea "hero.use("door")"
click at [492, 293] on span "Run" at bounding box center [497, 292] width 29 height 7
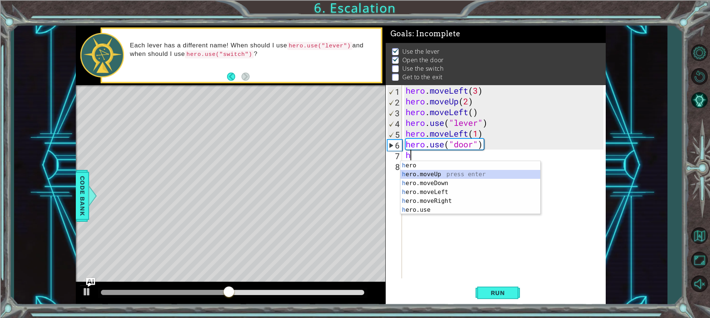
click at [456, 172] on div "h ero press enter h ero.moveUp press enter h ero.moveDown press enter h ero.mov…" at bounding box center [471, 196] width 140 height 71
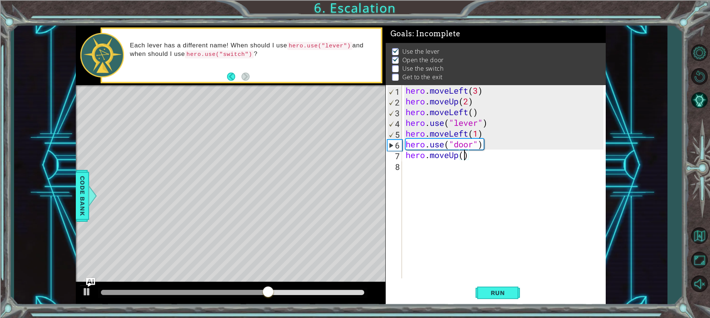
type textarea "hero.moveUp(2)"
click at [418, 169] on div "hero . moveLeft ( 3 ) hero . moveUp ( 2 ) hero . moveLeft ( ) hero . use ( "lev…" at bounding box center [505, 192] width 203 height 215
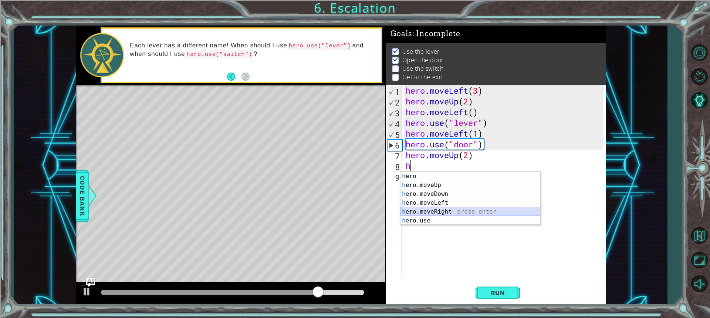
click at [423, 209] on div "h ero press enter h ero.moveUp press enter h ero.moveDown press enter h ero.mov…" at bounding box center [471, 207] width 140 height 71
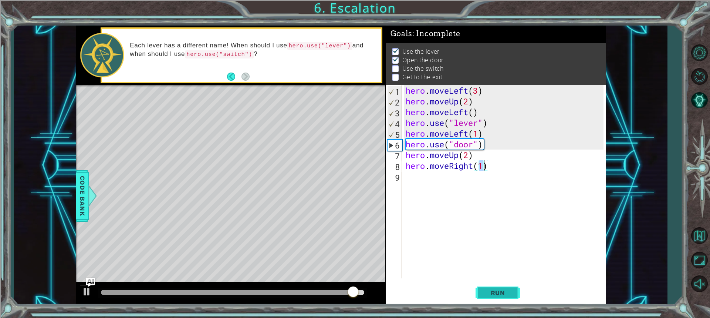
type textarea "hero.moveRight(1)"
click at [489, 294] on span "Run" at bounding box center [497, 292] width 29 height 7
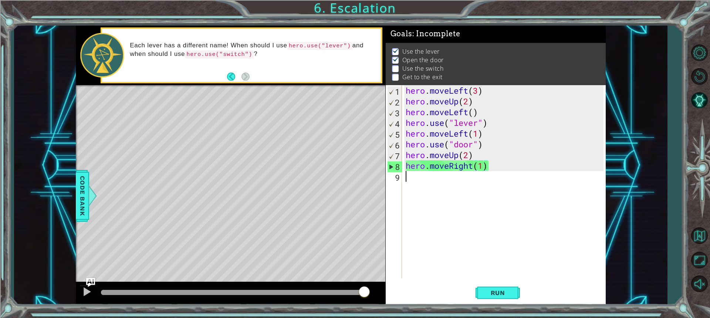
click at [413, 181] on div "hero . moveLeft ( 3 ) hero . moveUp ( 2 ) hero . moveLeft ( ) hero . use ( "lev…" at bounding box center [505, 192] width 203 height 215
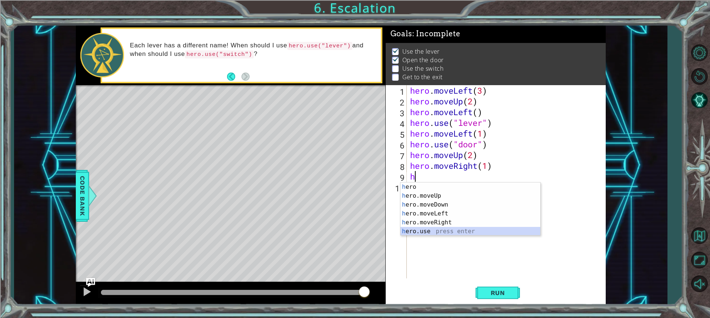
click at [415, 228] on div "h ero press enter h ero.moveUp press enter h ero.moveDown press enter h ero.mov…" at bounding box center [471, 217] width 140 height 71
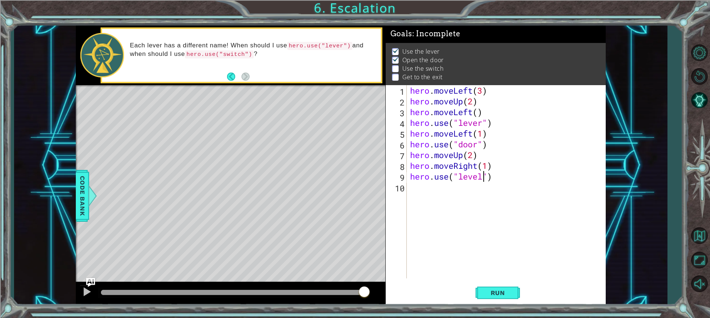
scroll to position [0, 3]
drag, startPoint x: 501, startPoint y: 290, endPoint x: 486, endPoint y: 280, distance: 18.7
click at [501, 290] on span "Run" at bounding box center [497, 292] width 29 height 7
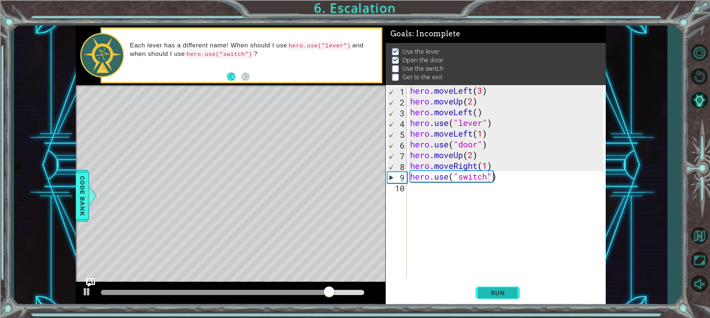
click at [506, 298] on button "Run" at bounding box center [498, 293] width 44 height 22
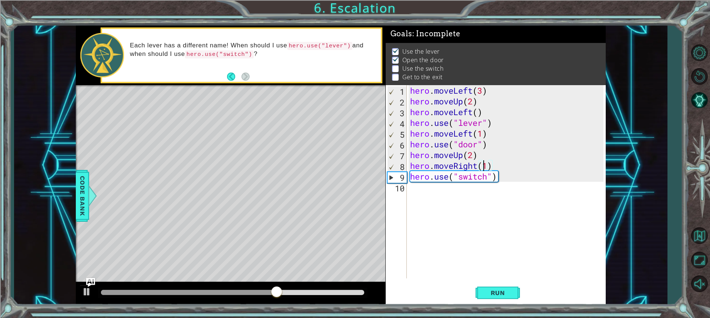
click at [485, 168] on div "hero . moveLeft ( 3 ) hero . moveUp ( 2 ) hero . moveLeft ( ) hero . use ( "lev…" at bounding box center [508, 192] width 199 height 215
click at [488, 166] on div "hero . moveLeft ( 3 ) hero . moveUp ( 2 ) hero . moveLeft ( ) hero . use ( "lev…" at bounding box center [508, 192] width 199 height 215
type textarea "hero.moveRight(2)"
click at [503, 290] on span "Run" at bounding box center [497, 292] width 29 height 7
click at [419, 188] on div "hero . moveLeft ( 3 ) hero . moveUp ( 2 ) hero . moveLeft ( ) hero . use ( "lev…" at bounding box center [508, 192] width 199 height 215
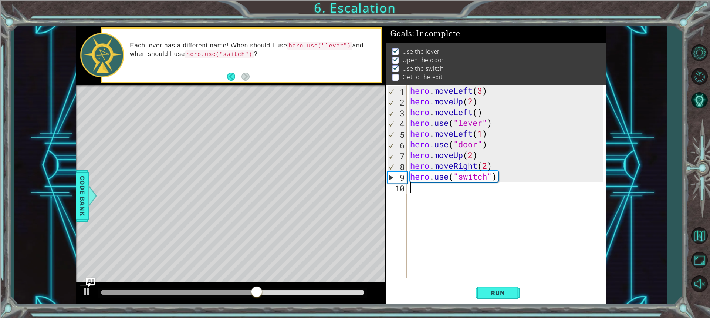
scroll to position [0, 0]
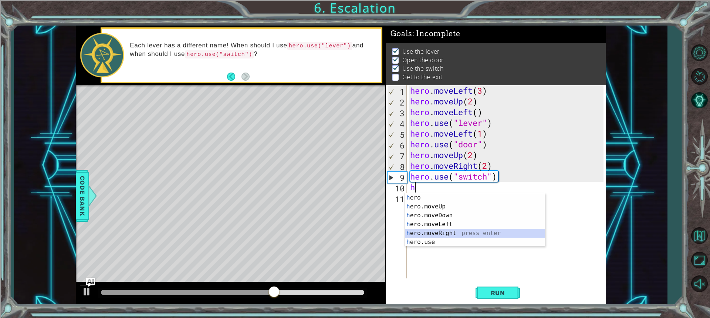
click at [430, 231] on div "h ero press enter h ero.moveUp press enter h ero.moveDown press enter h ero.mov…" at bounding box center [475, 228] width 140 height 71
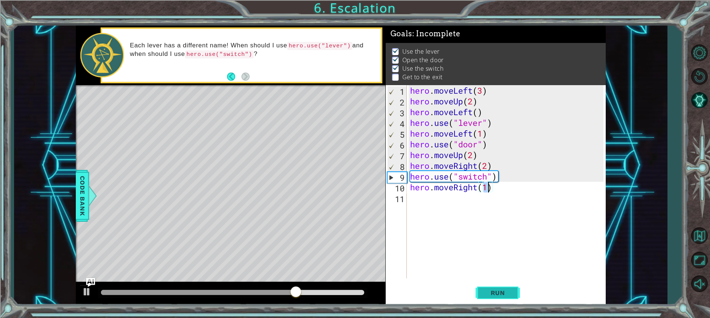
type textarea "hero.moveRight(1)"
click at [494, 287] on button "Run" at bounding box center [498, 293] width 44 height 22
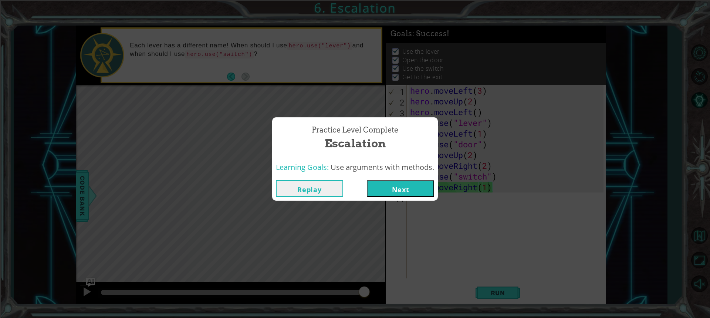
click at [420, 183] on button "Next" at bounding box center [400, 188] width 67 height 17
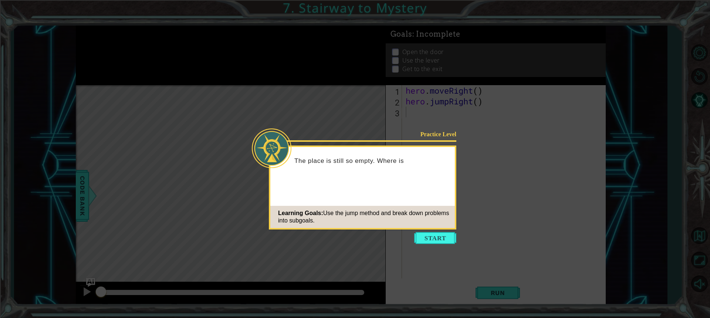
drag, startPoint x: 440, startPoint y: 237, endPoint x: 438, endPoint y: 230, distance: 7.2
click at [438, 234] on button "Start" at bounding box center [435, 238] width 42 height 12
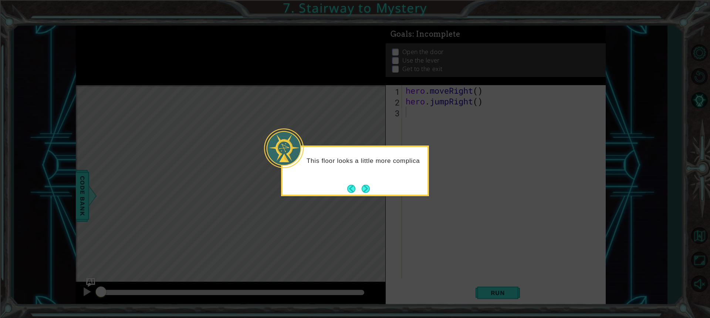
click at [365, 181] on div "This floor looks a little more complica" at bounding box center [355, 170] width 148 height 51
click at [365, 181] on div "This floor looks a little more complicated." at bounding box center [355, 168] width 145 height 37
click at [367, 185] on button "Next" at bounding box center [366, 189] width 8 height 8
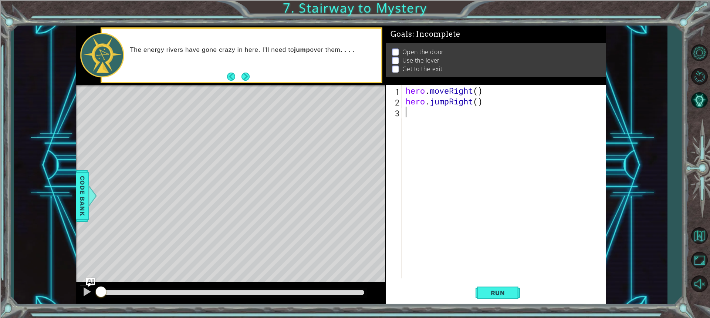
click at [498, 305] on div "1 2 3 hero . moveRight ( ) hero . jumpRight ( ) ההההההההההההההההההההההההההההההה…" at bounding box center [496, 195] width 220 height 220
click at [497, 295] on span "Run" at bounding box center [497, 292] width 29 height 7
